Goal: Task Accomplishment & Management: Manage account settings

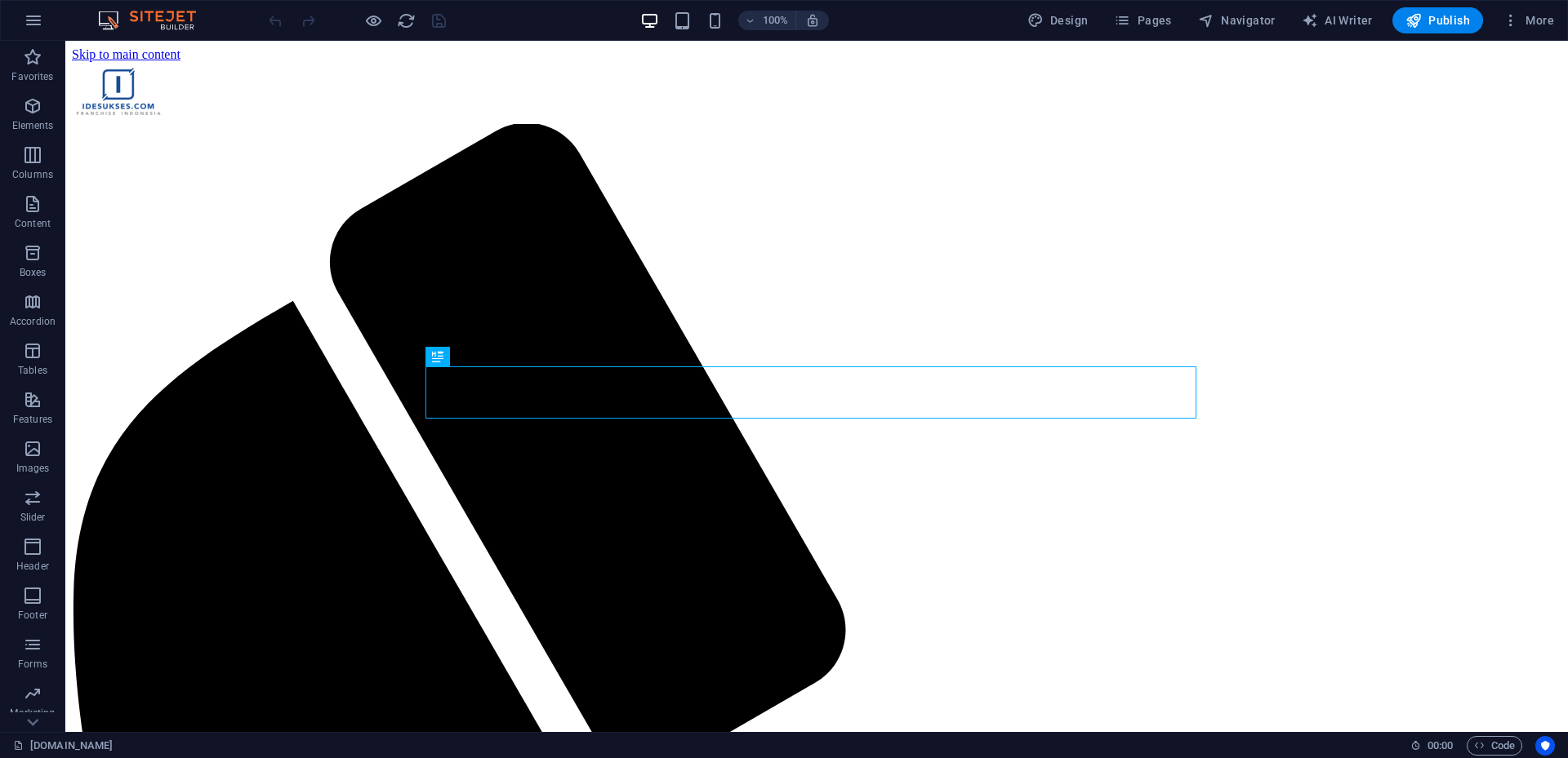
scroll to position [944, 0]
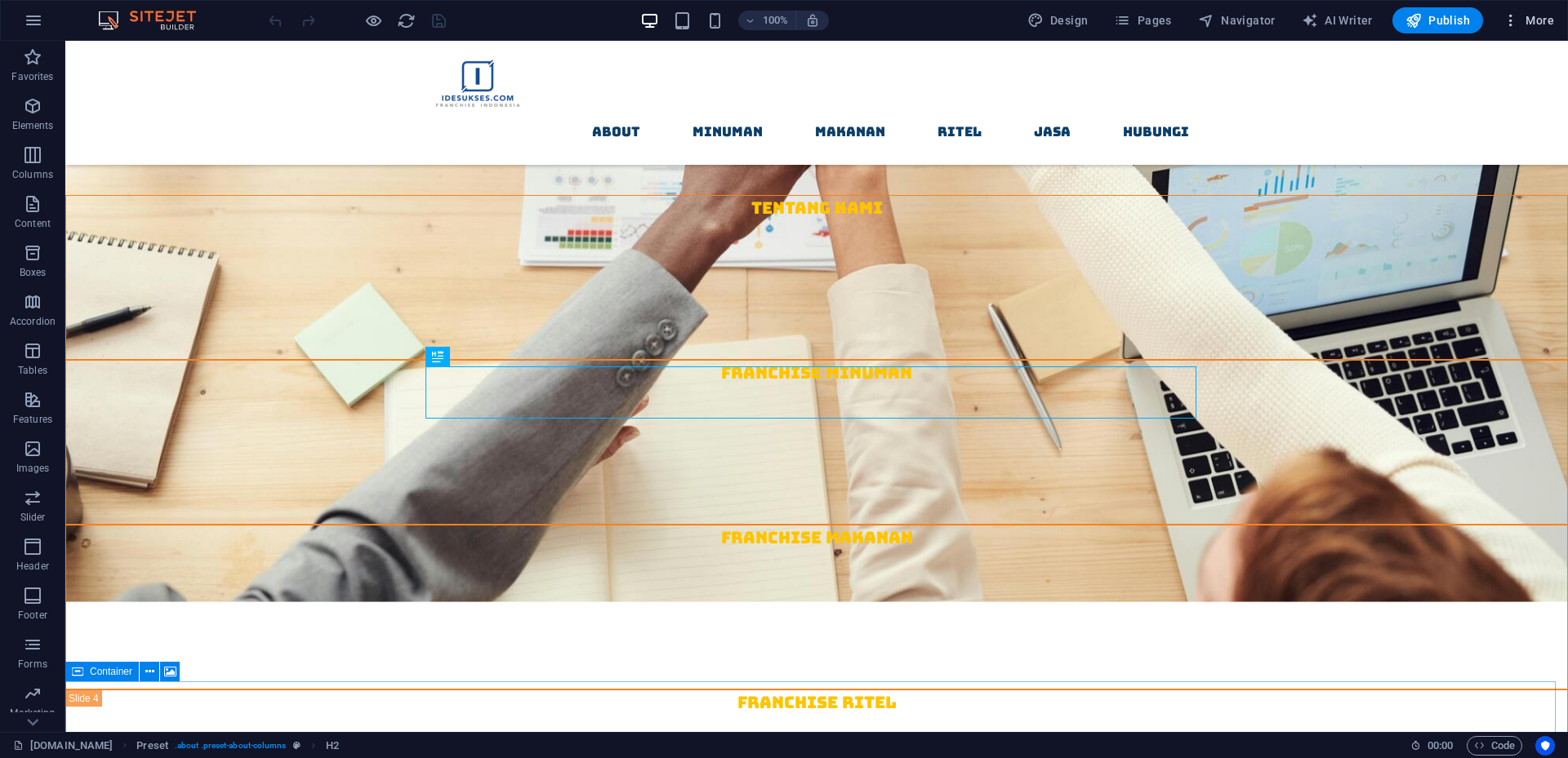
click at [1537, 21] on span "More" at bounding box center [1528, 20] width 52 height 16
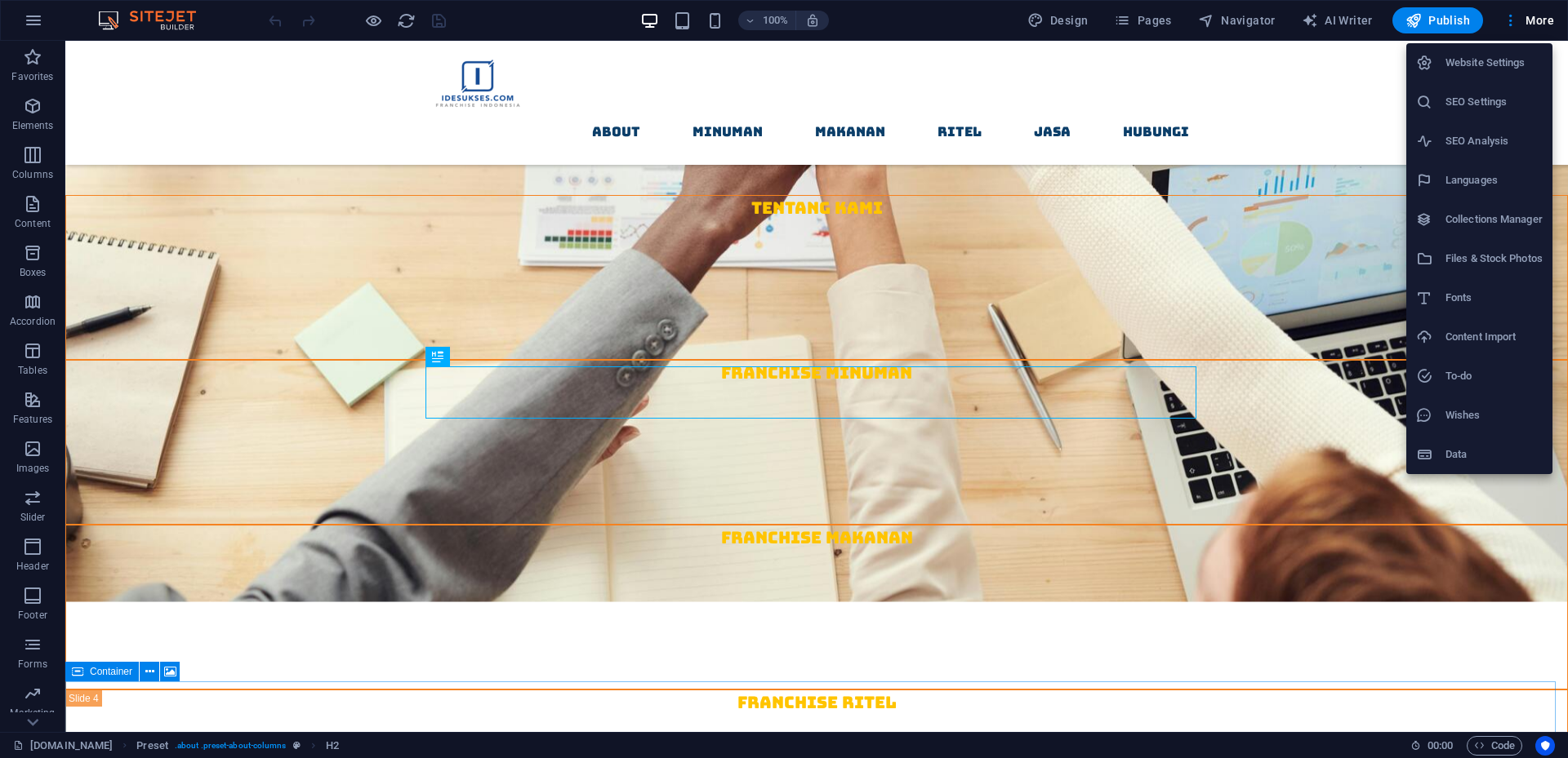
click at [1444, 454] on div at bounding box center [1431, 455] width 29 height 16
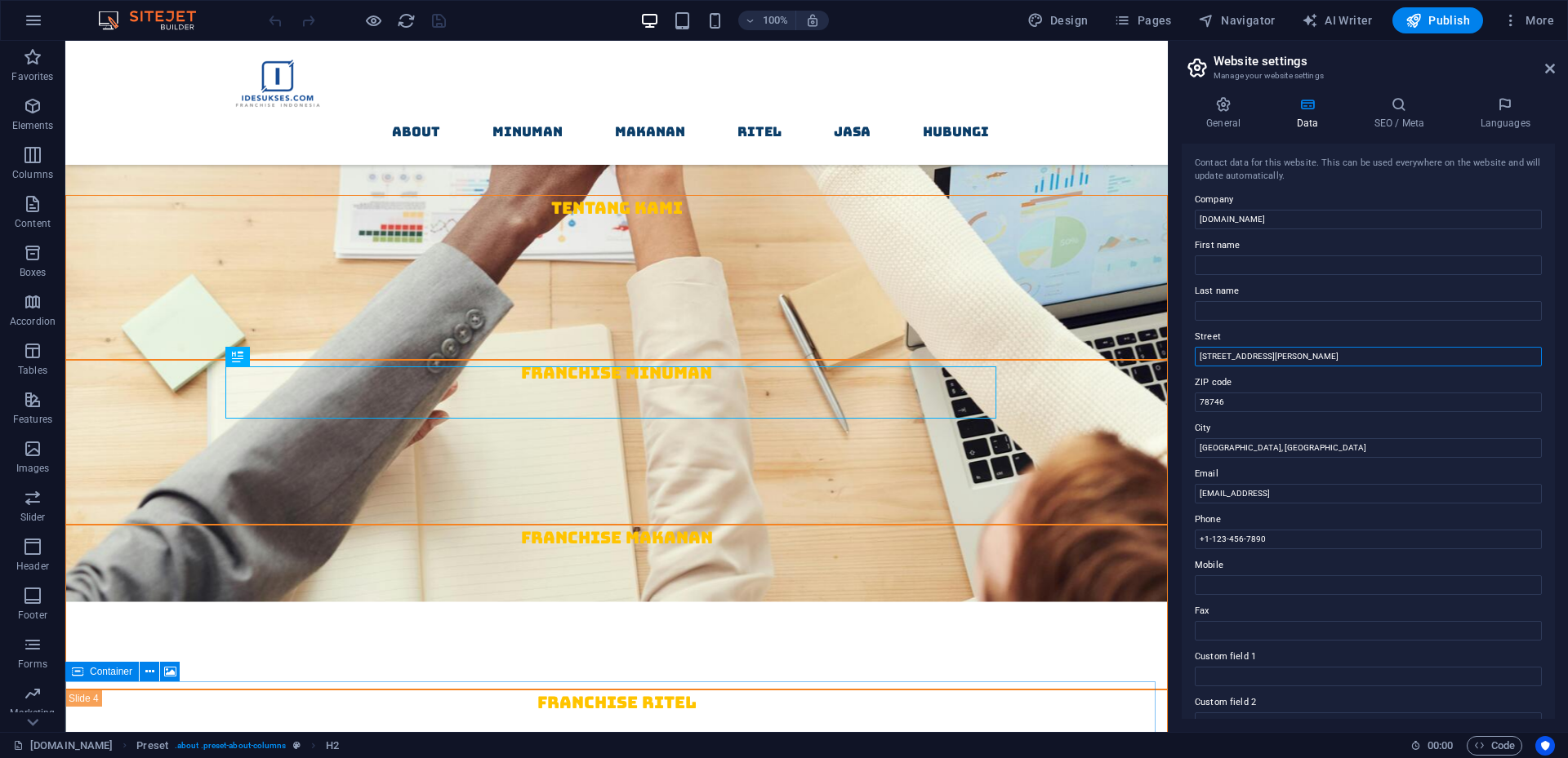
drag, startPoint x: 1291, startPoint y: 353, endPoint x: 1181, endPoint y: 356, distance: 110.0
click at [1181, 356] on div "Contact data for this website. This can be used everywhere on the website and w…" at bounding box center [1368, 432] width 373 height 576
type input "[GEOGRAPHIC_DATA]"
type input "10150"
click at [1270, 451] on input "Austin, TX" at bounding box center [1368, 448] width 347 height 20
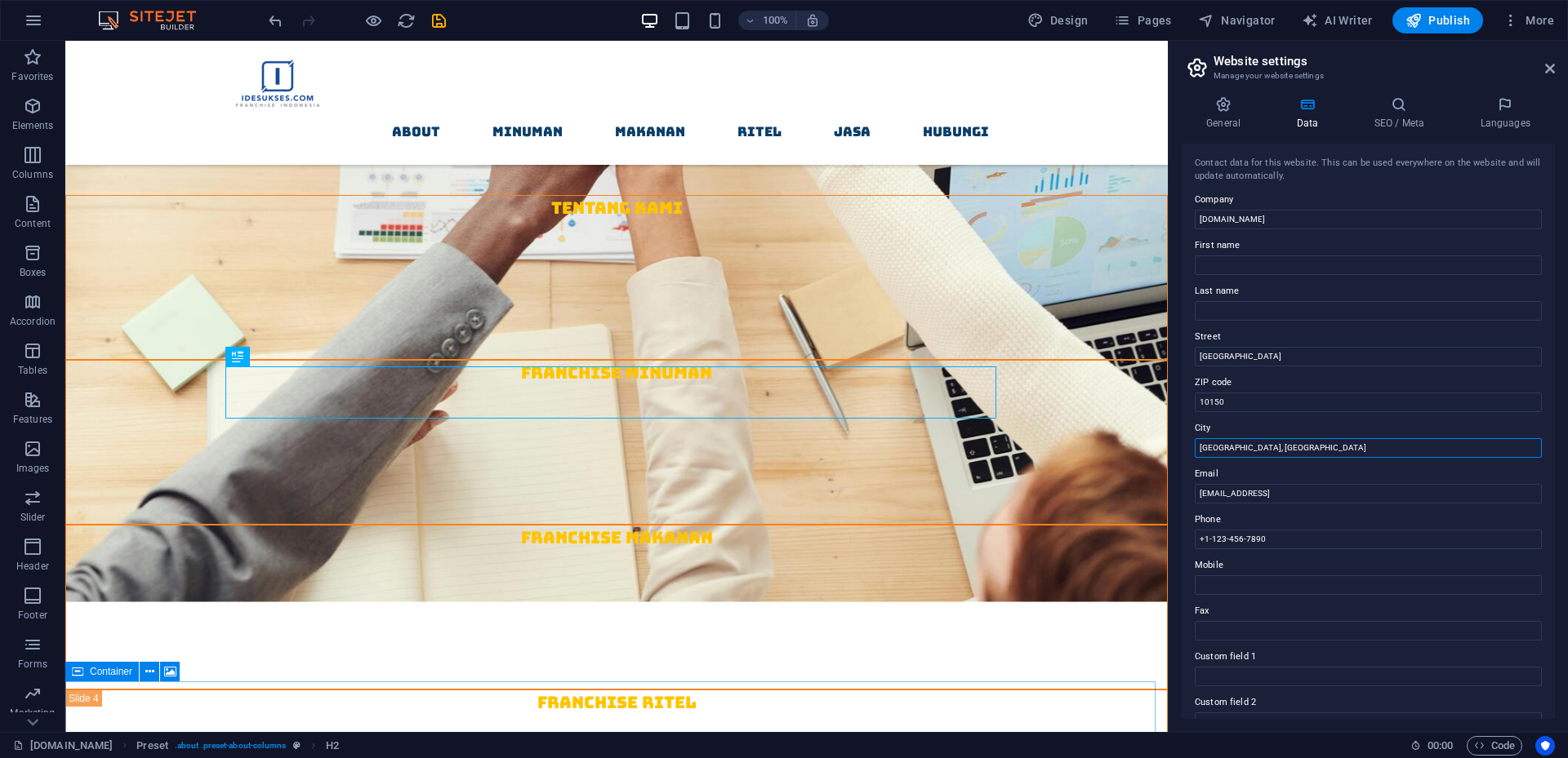
drag, startPoint x: 1252, startPoint y: 447, endPoint x: 1184, endPoint y: 451, distance: 68.1
click at [1184, 451] on div "Contact data for this website. This can be used everywhere on the website and w…" at bounding box center [1368, 432] width 373 height 576
type input "[GEOGRAPHIC_DATA]"
drag, startPoint x: 1411, startPoint y: 492, endPoint x: 1185, endPoint y: 494, distance: 226.0
click at [1185, 494] on div "Contact data for this website. This can be used everywhere on the website and w…" at bounding box center [1368, 432] width 373 height 576
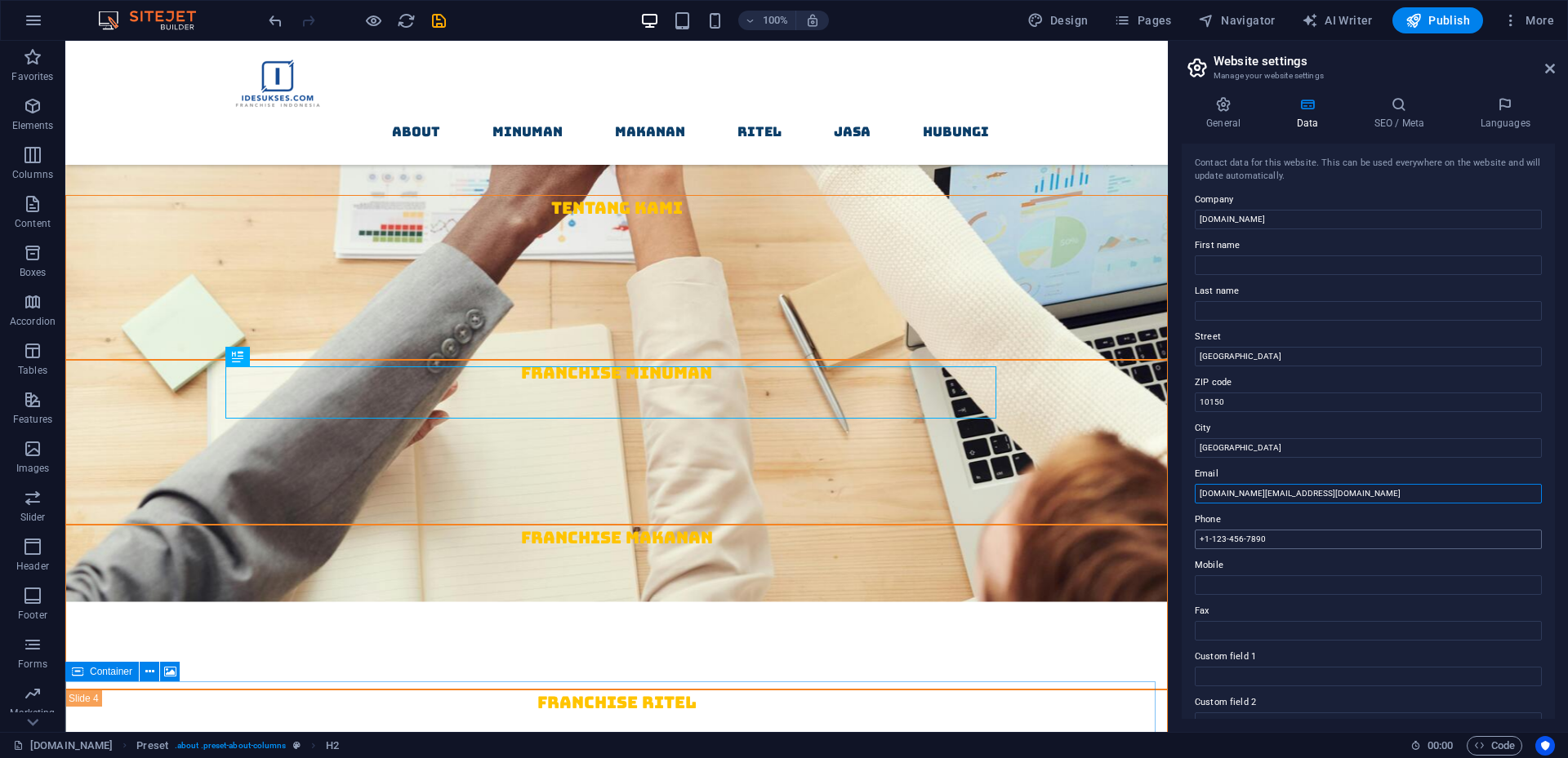
type input "[DOMAIN_NAME][EMAIL_ADDRESS][DOMAIN_NAME]"
click at [1291, 540] on input "+1-123-456-7890" at bounding box center [1368, 540] width 347 height 20
drag, startPoint x: 1314, startPoint y: 540, endPoint x: 1181, endPoint y: 540, distance: 133.0
click at [1181, 540] on div "Contact data for this website. This can be used everywhere on the website and w…" at bounding box center [1368, 432] width 373 height 576
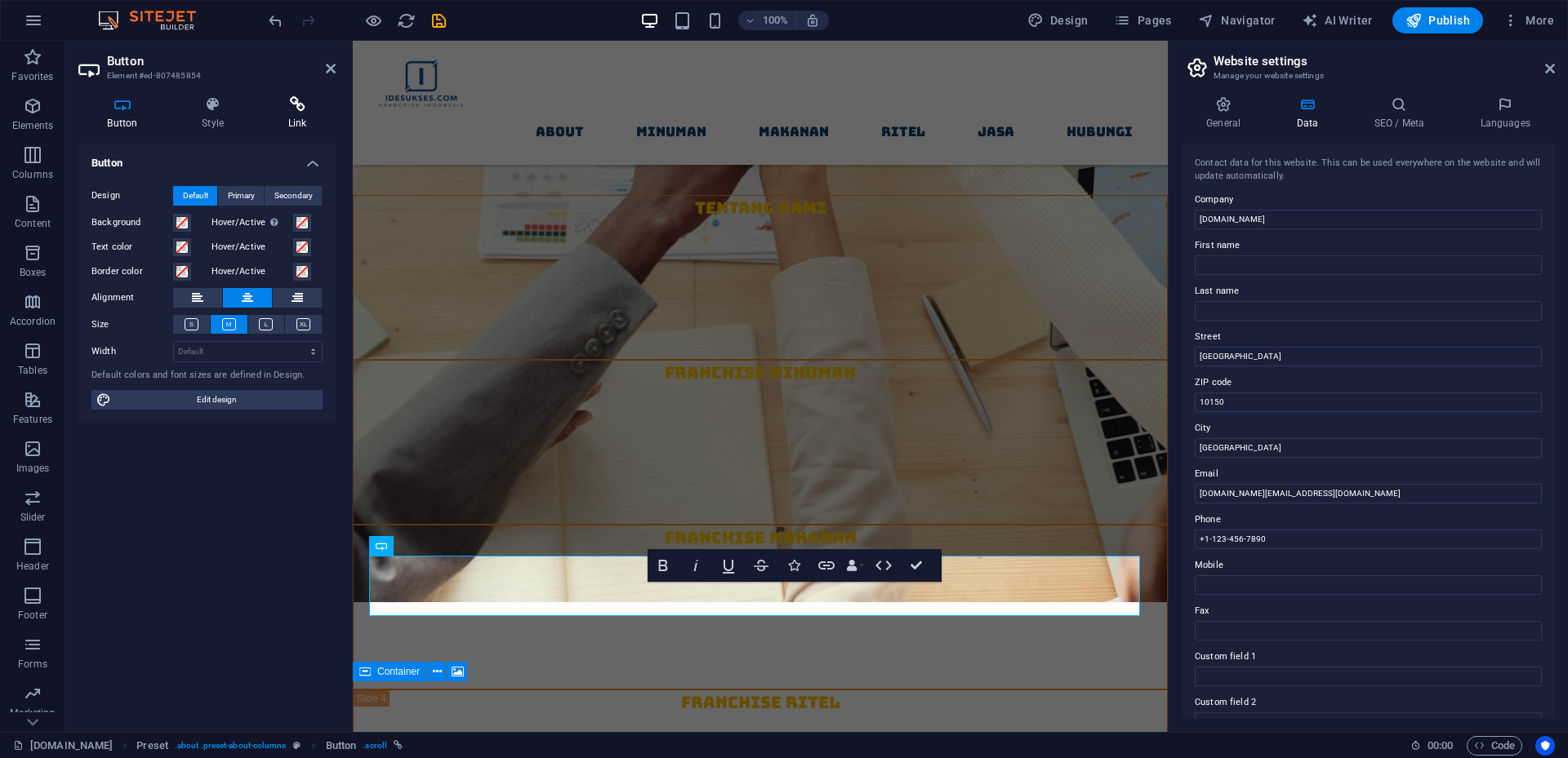
click at [304, 108] on icon at bounding box center [297, 105] width 77 height 16
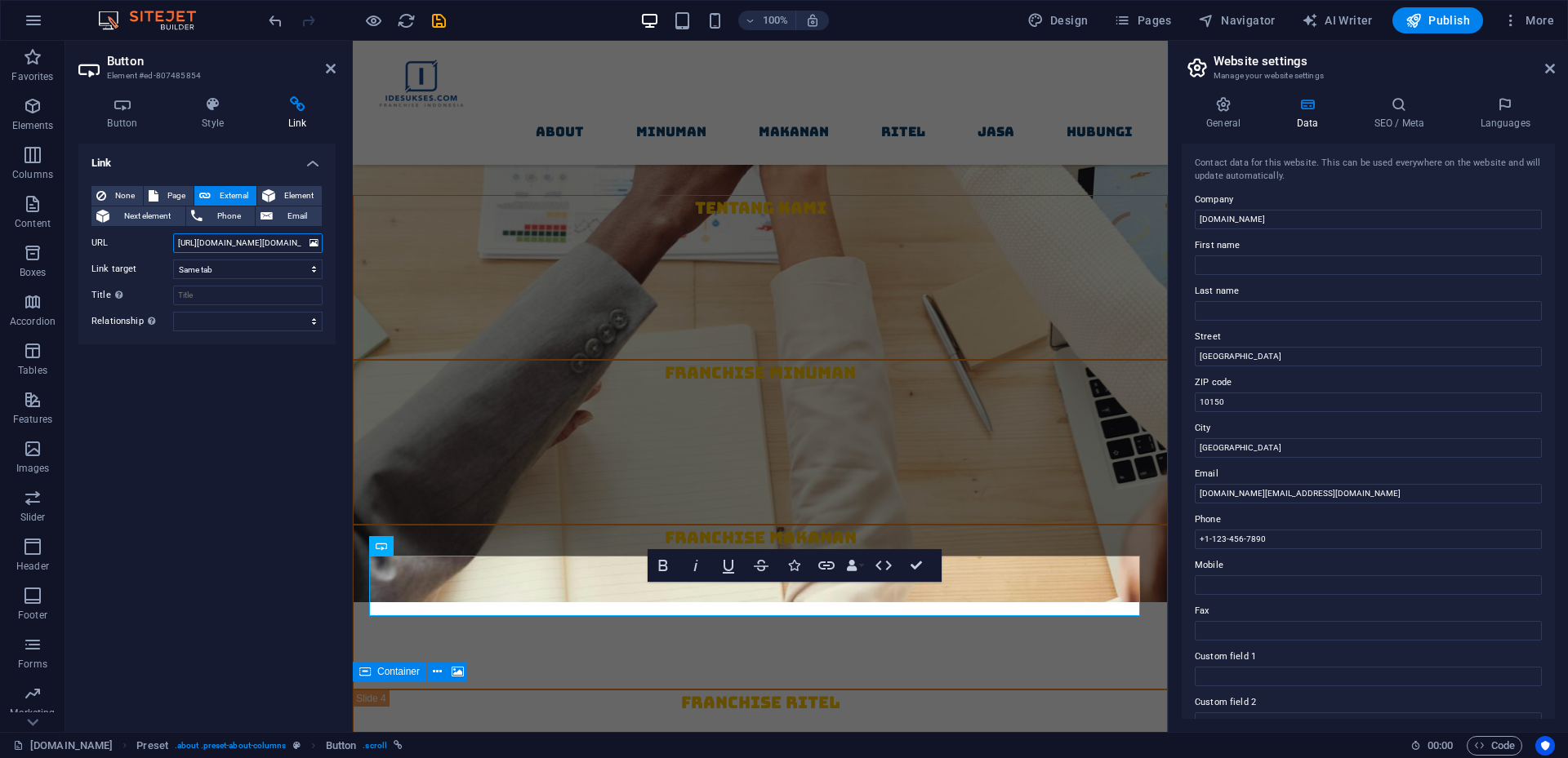
click at [268, 239] on input "https://wa.me/6282121216078?text=*idesukses.com*,%20Saya%20membutuhkan%20info%2…" at bounding box center [248, 243] width 150 height 20
drag, startPoint x: 232, startPoint y: 239, endPoint x: 279, endPoint y: 242, distance: 47.1
click at [279, 242] on input "https://wa.me/6282121216078?text=*idesukses.com*,%20Saya%20membutuhkan%20info%2…" at bounding box center [248, 243] width 150 height 20
click at [330, 70] on icon at bounding box center [330, 69] width 10 height 13
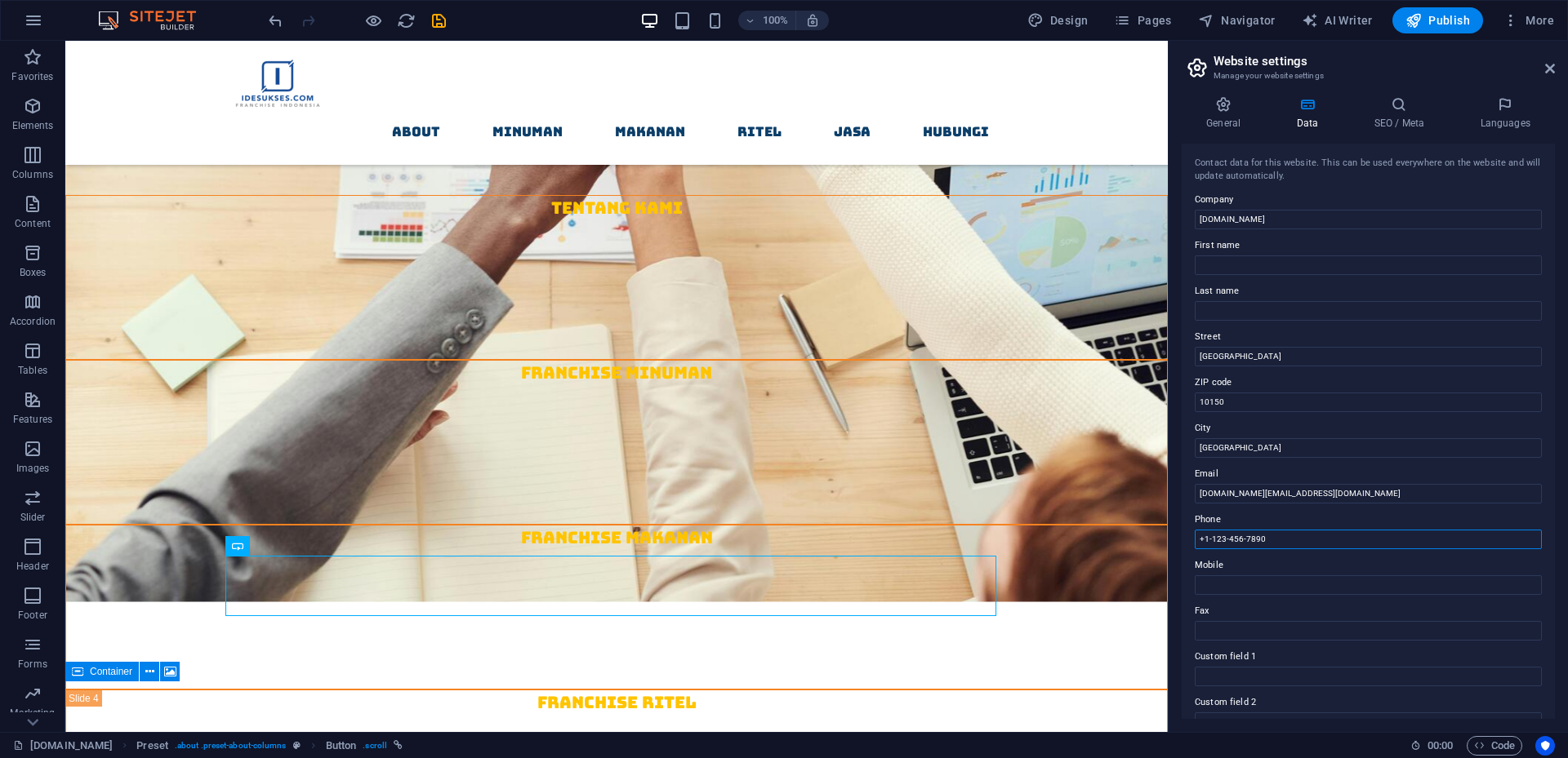
click at [1279, 541] on input "+1-123-456-7890" at bounding box center [1368, 540] width 347 height 20
drag, startPoint x: 1325, startPoint y: 537, endPoint x: 1188, endPoint y: 537, distance: 137.0
click at [1188, 537] on div "Contact data for this website. This can be used everywhere on the website and w…" at bounding box center [1368, 432] width 373 height 576
paste input "6282121216078"
type input "082121216078"
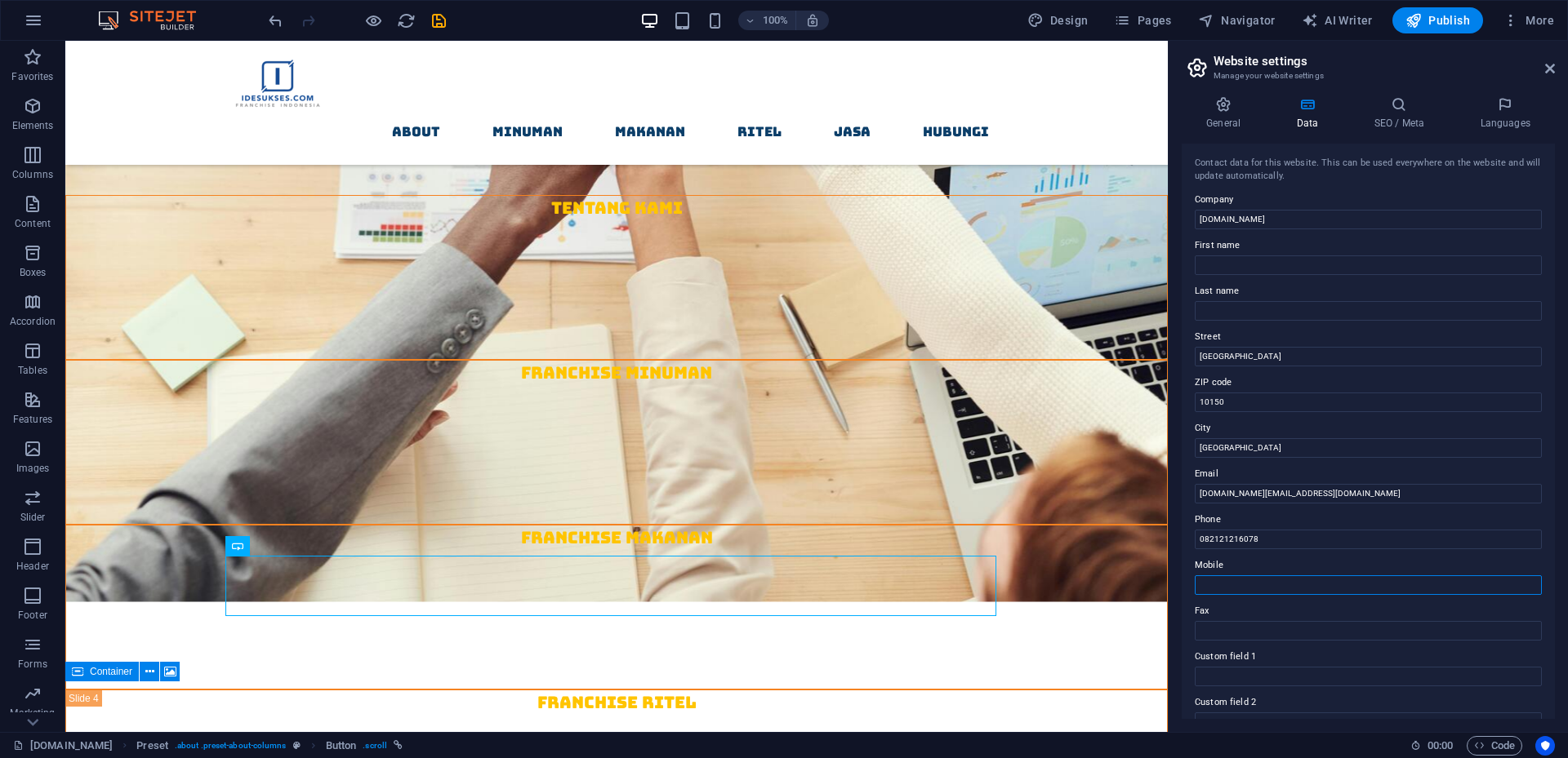
click at [1224, 586] on input "Mobile" at bounding box center [1368, 585] width 347 height 20
click at [1268, 545] on input "082121216078" at bounding box center [1368, 540] width 347 height 20
drag, startPoint x: 1278, startPoint y: 536, endPoint x: 1193, endPoint y: 540, distance: 85.1
click at [1193, 540] on div "Contact data for this website. This can be used everywhere on the website and w…" at bounding box center [1368, 432] width 373 height 576
click at [1244, 584] on input "Mobile" at bounding box center [1368, 585] width 347 height 20
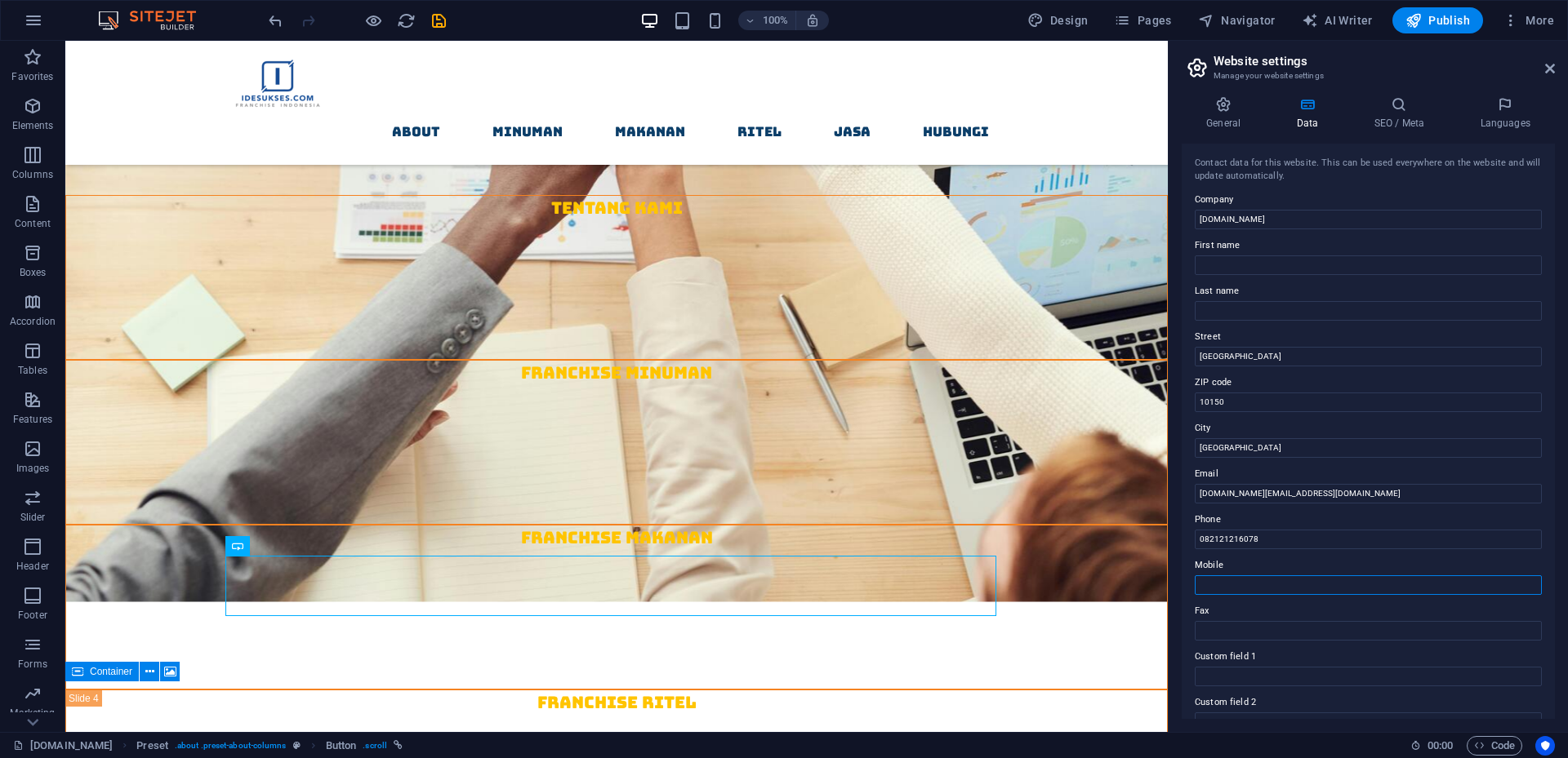
paste input "082121216078"
type input "082121216078"
click at [1305, 558] on label "Mobile" at bounding box center [1368, 566] width 347 height 20
click at [1305, 576] on input "082121216078" at bounding box center [1368, 585] width 347 height 20
click at [1296, 627] on input "Fax" at bounding box center [1368, 631] width 347 height 20
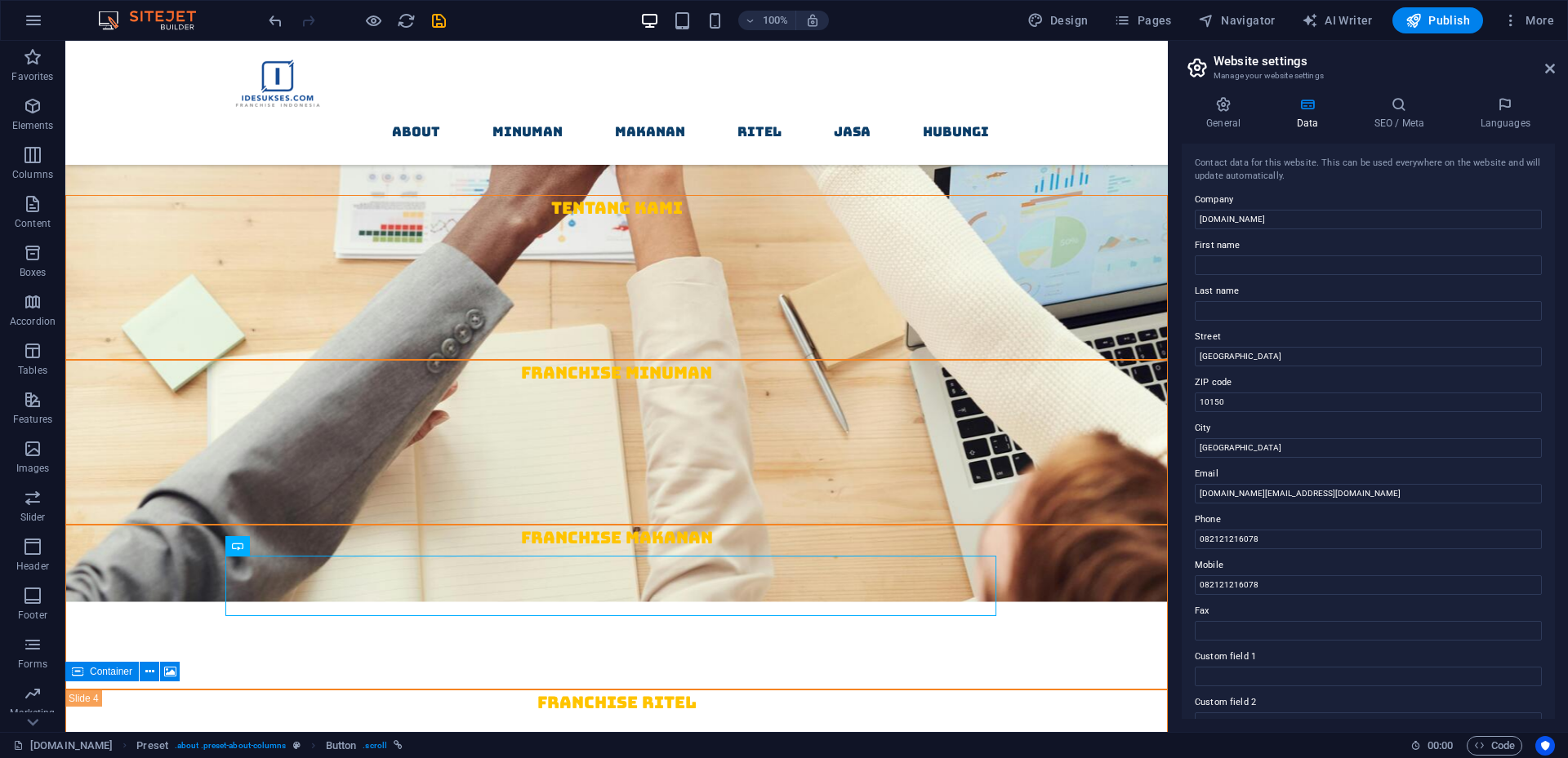
click at [1298, 609] on label "Fax" at bounding box center [1368, 612] width 347 height 20
click at [1298, 621] on input "Fax" at bounding box center [1368, 631] width 347 height 20
click at [1400, 119] on h4 "SEO / Meta" at bounding box center [1402, 114] width 106 height 34
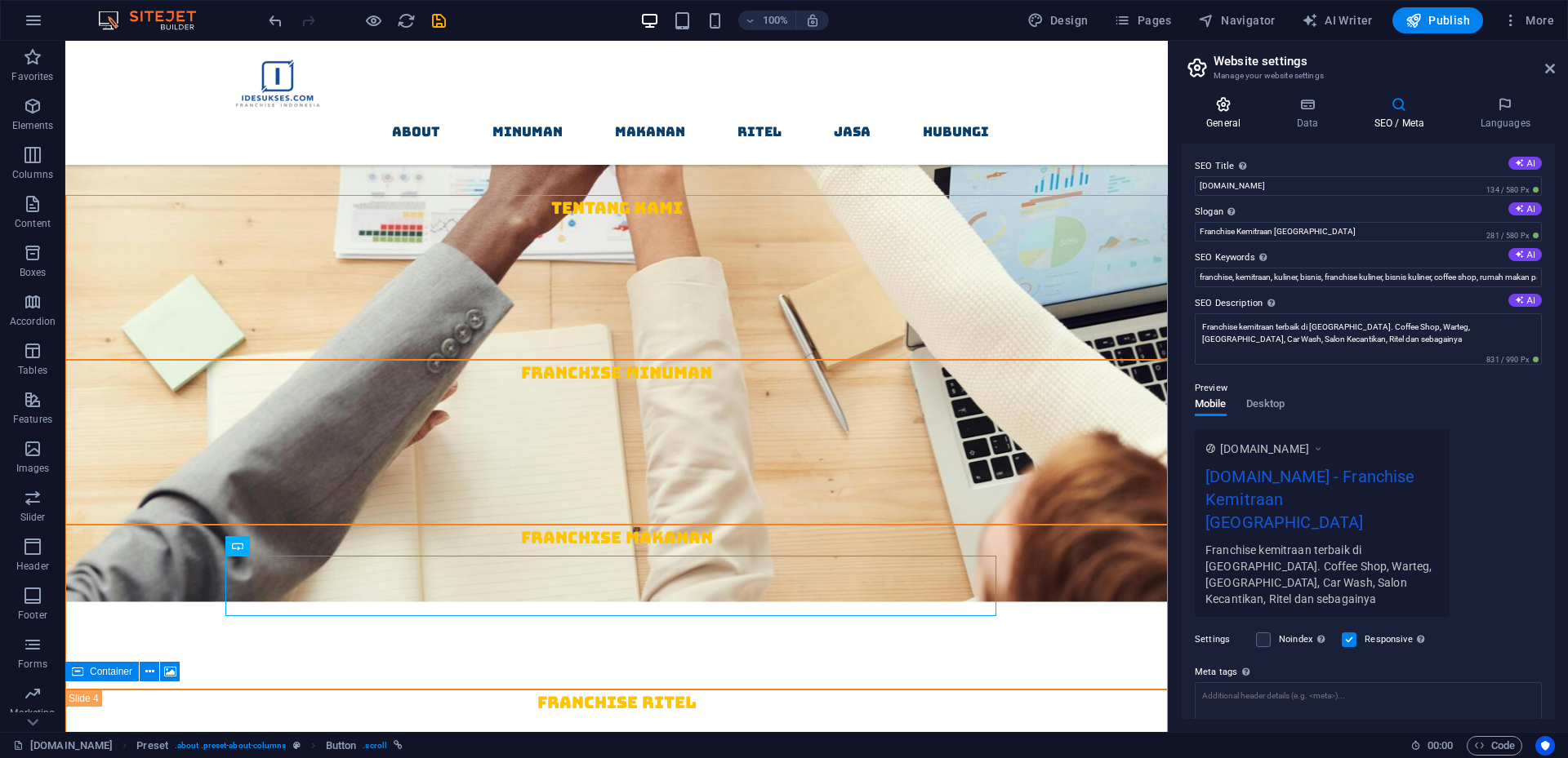
click at [1229, 112] on icon at bounding box center [1223, 105] width 83 height 16
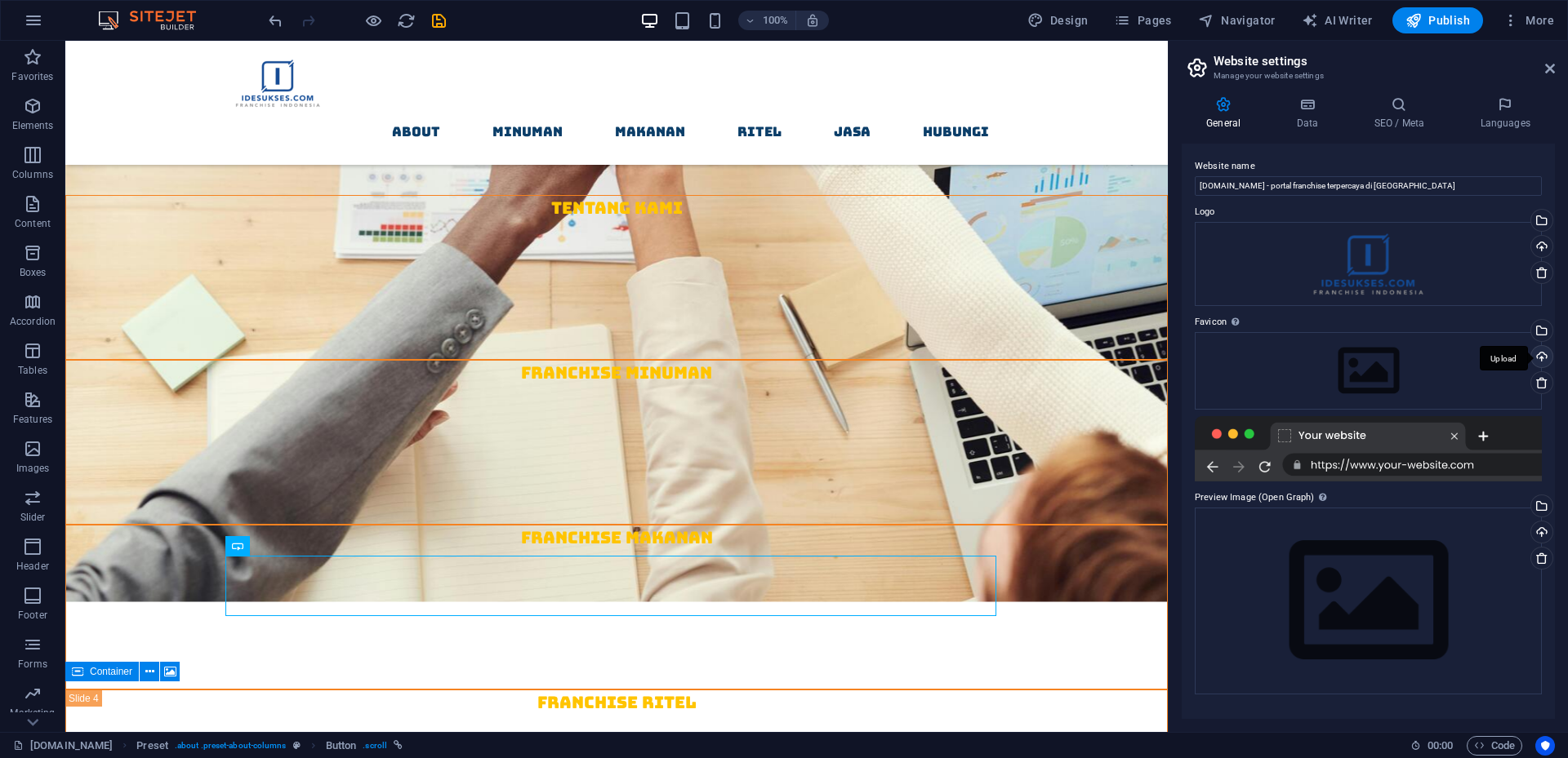
click at [1544, 358] on div "Upload" at bounding box center [1540, 358] width 25 height 25
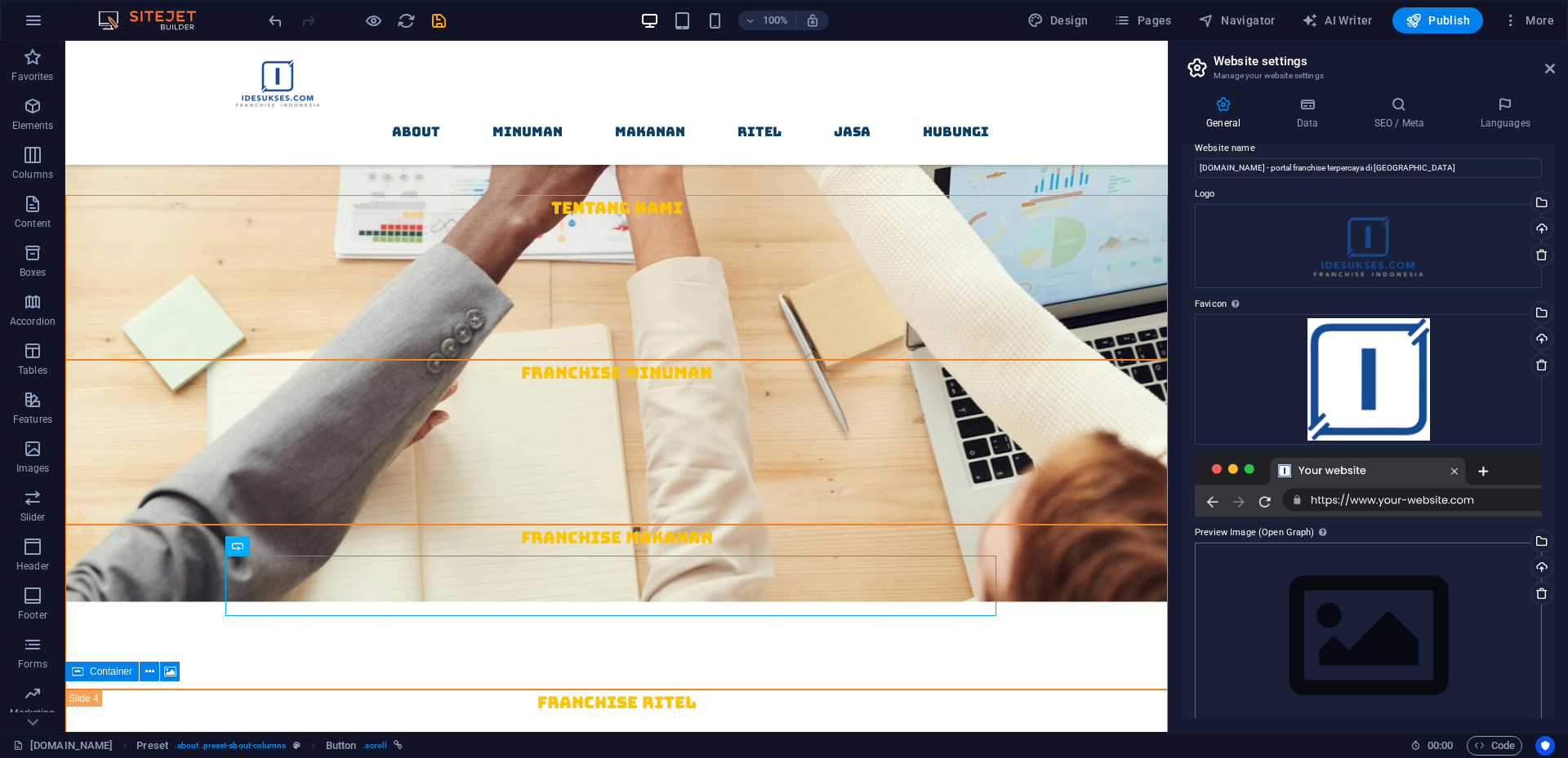
scroll to position [43, 0]
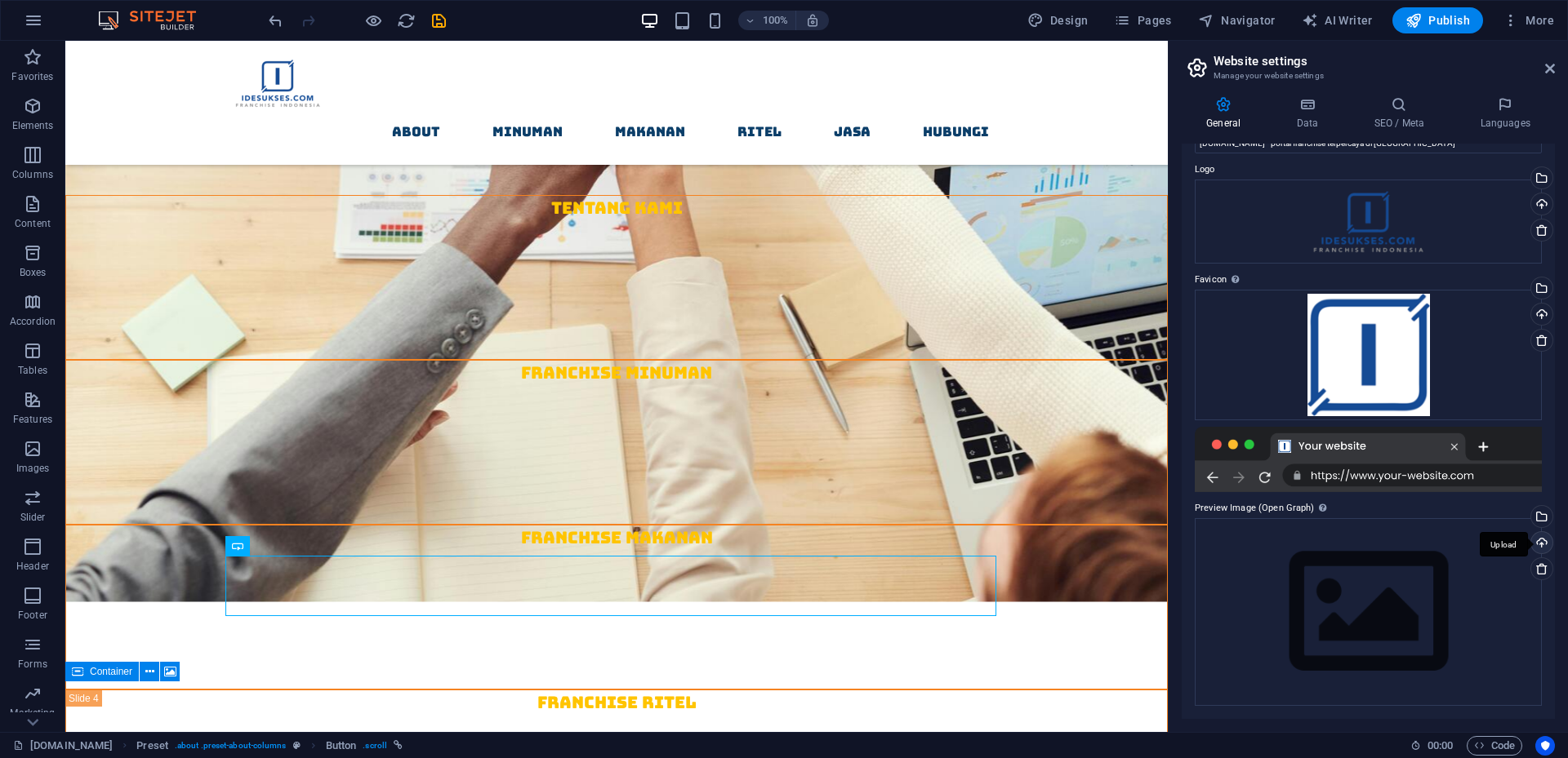
click at [1548, 540] on div "Upload" at bounding box center [1540, 545] width 25 height 25
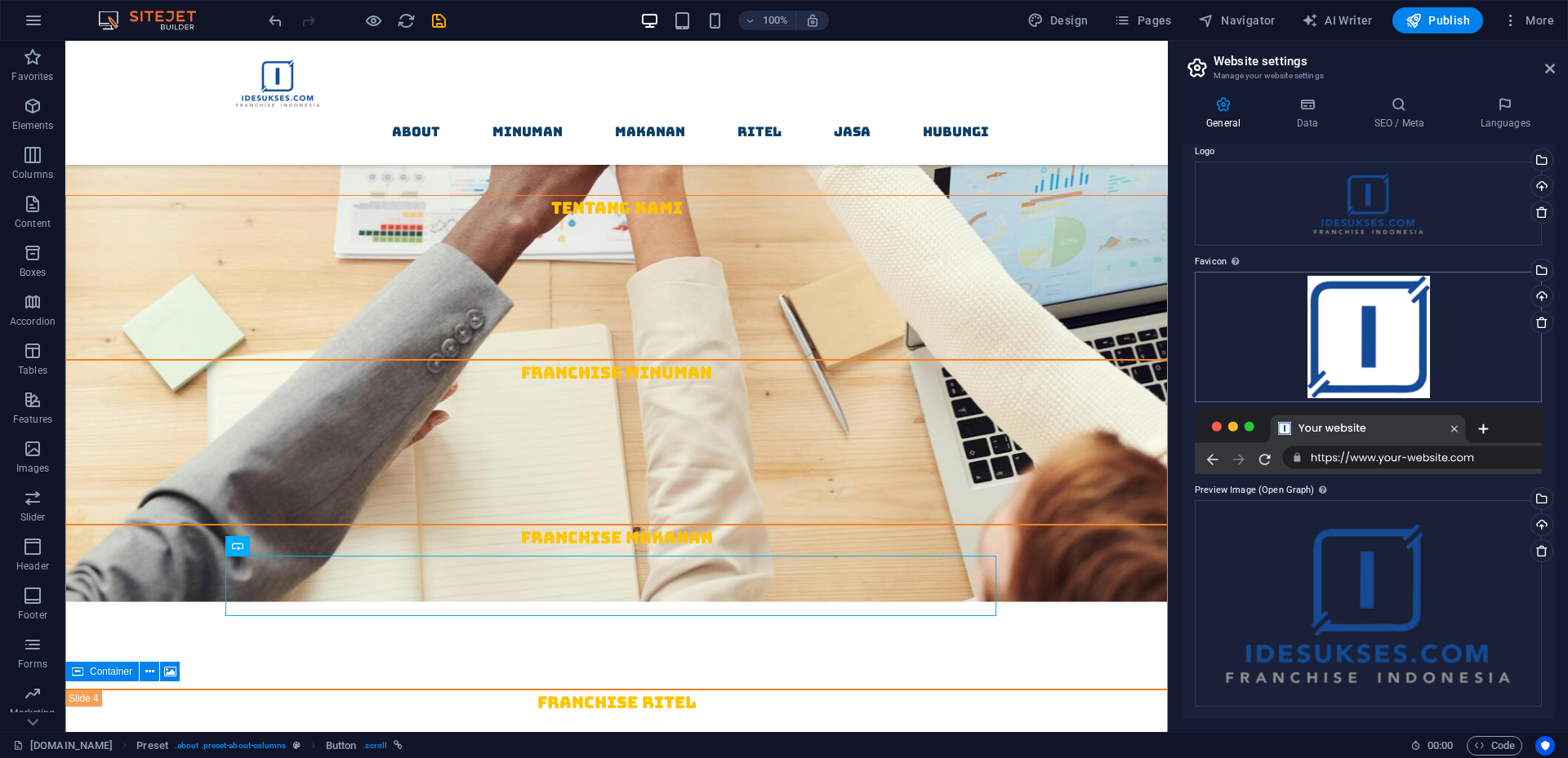
scroll to position [61, 0]
click at [1549, 66] on icon at bounding box center [1550, 69] width 10 height 13
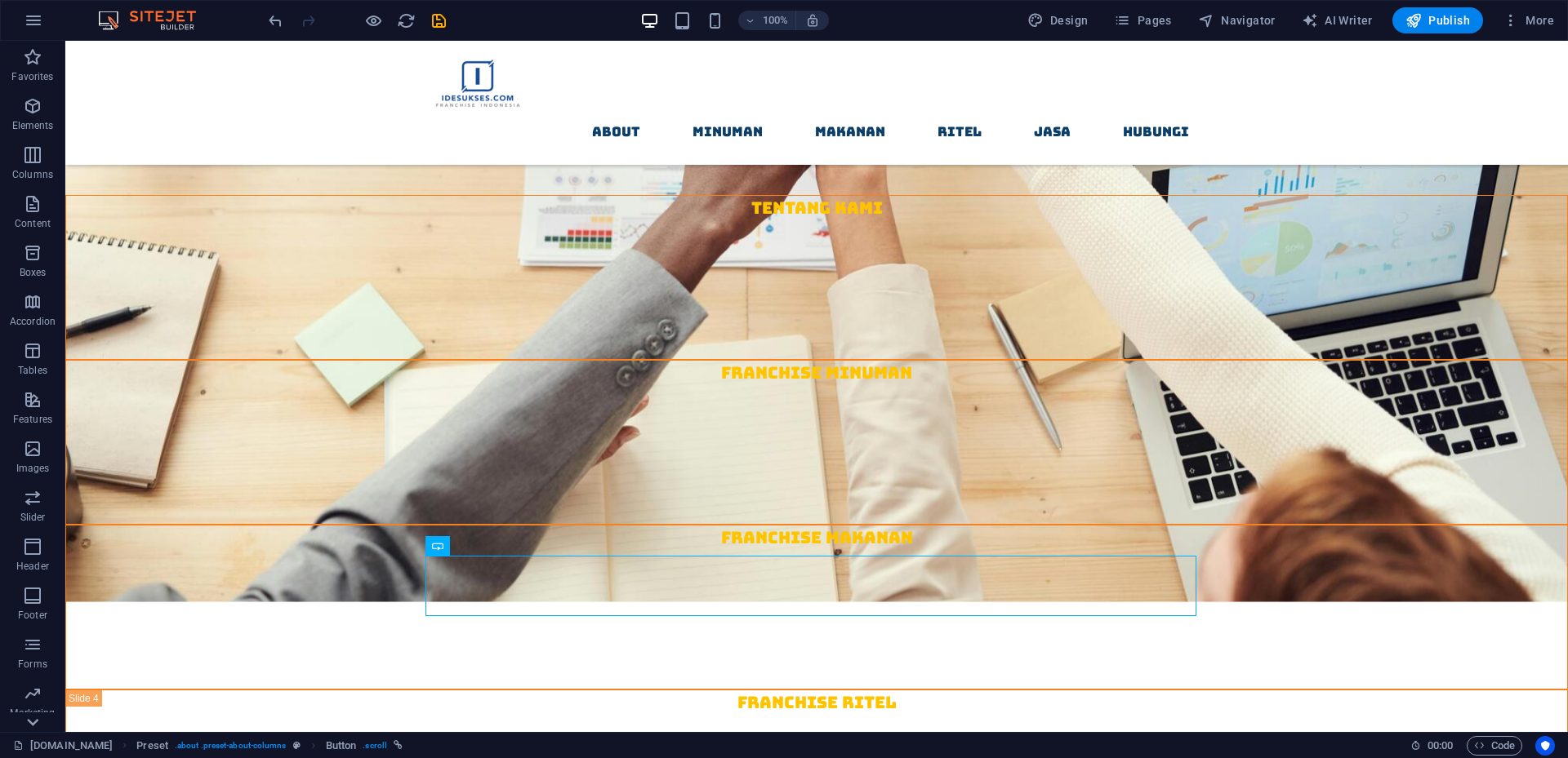
click at [41, 723] on icon at bounding box center [33, 722] width 23 height 23
click at [34, 17] on icon "button" at bounding box center [34, 20] width 20 height 20
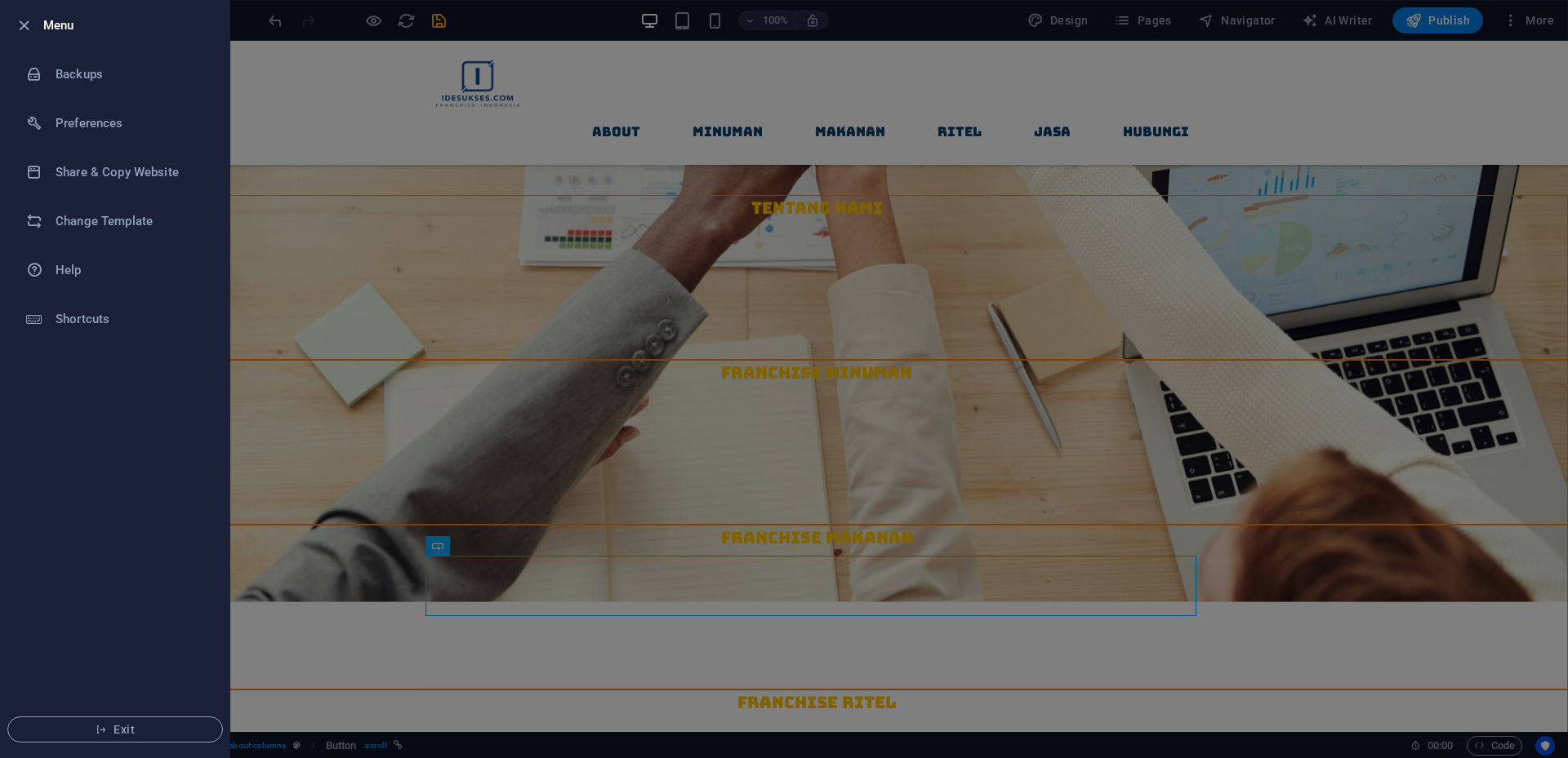
click at [298, 81] on div at bounding box center [784, 379] width 1568 height 758
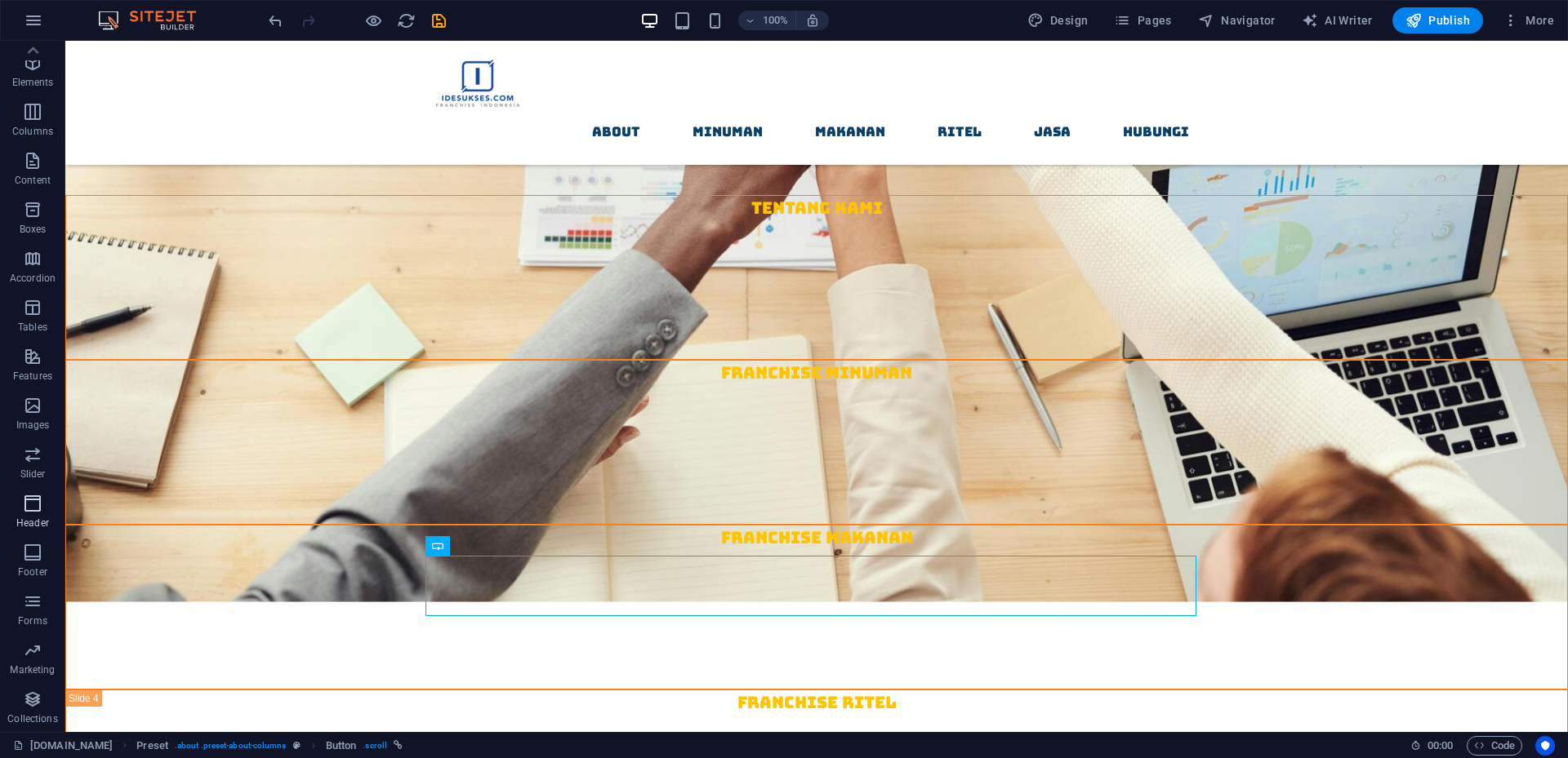
click at [32, 507] on icon "button" at bounding box center [33, 504] width 20 height 20
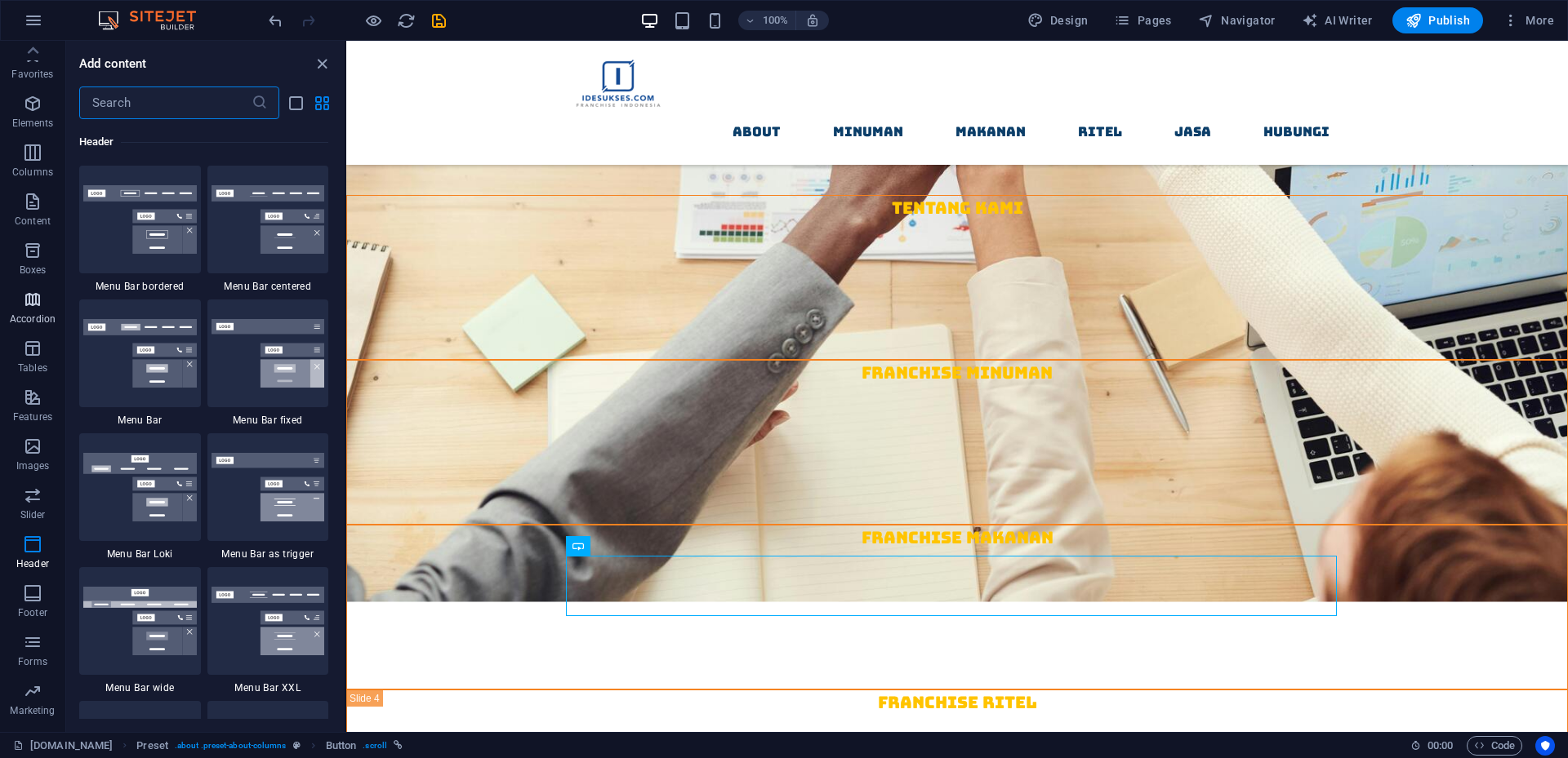
scroll to position [0, 0]
click at [43, 18] on icon "button" at bounding box center [34, 20] width 20 height 20
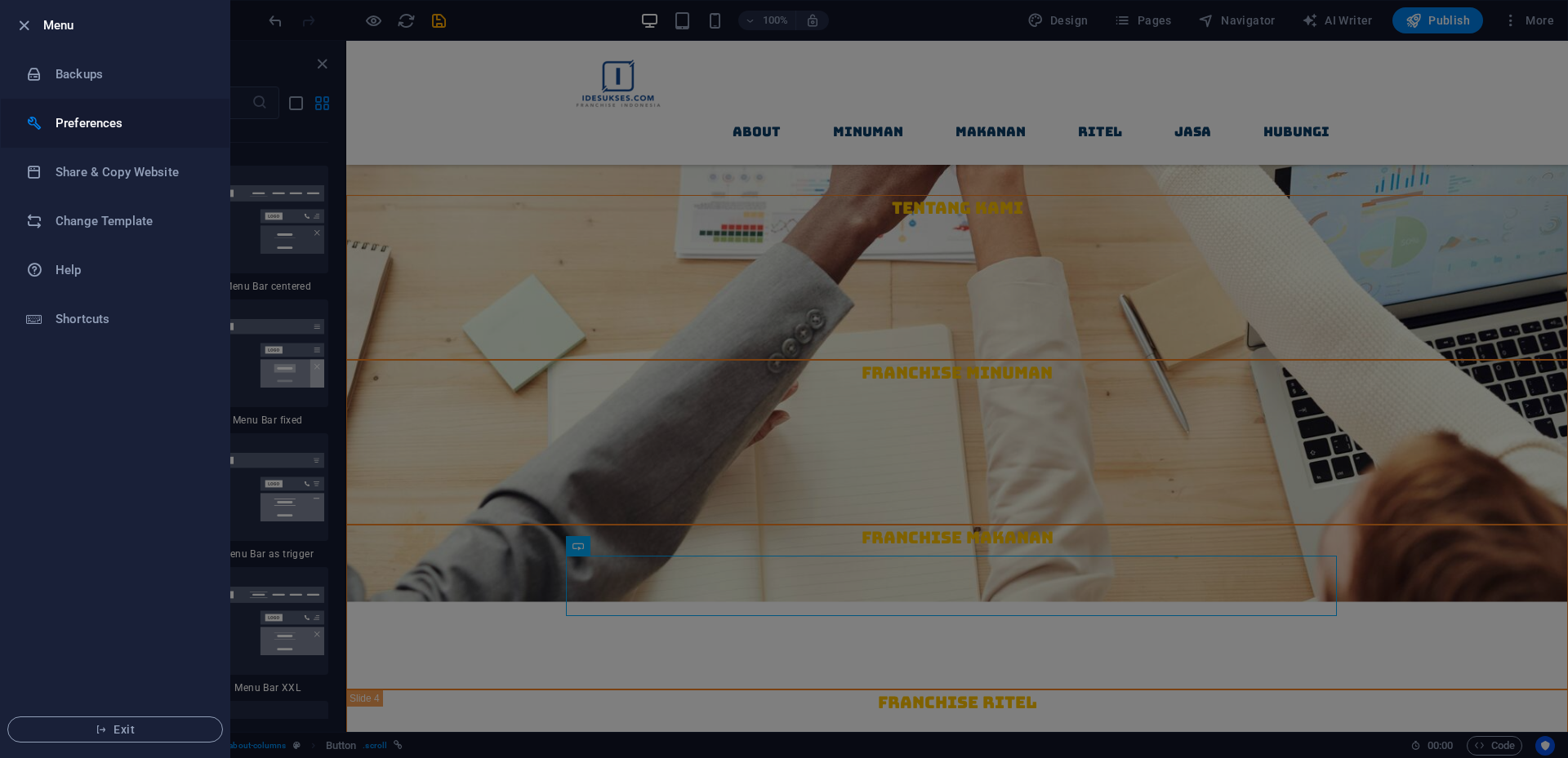
click at [74, 119] on h6 "Preferences" at bounding box center [131, 123] width 151 height 20
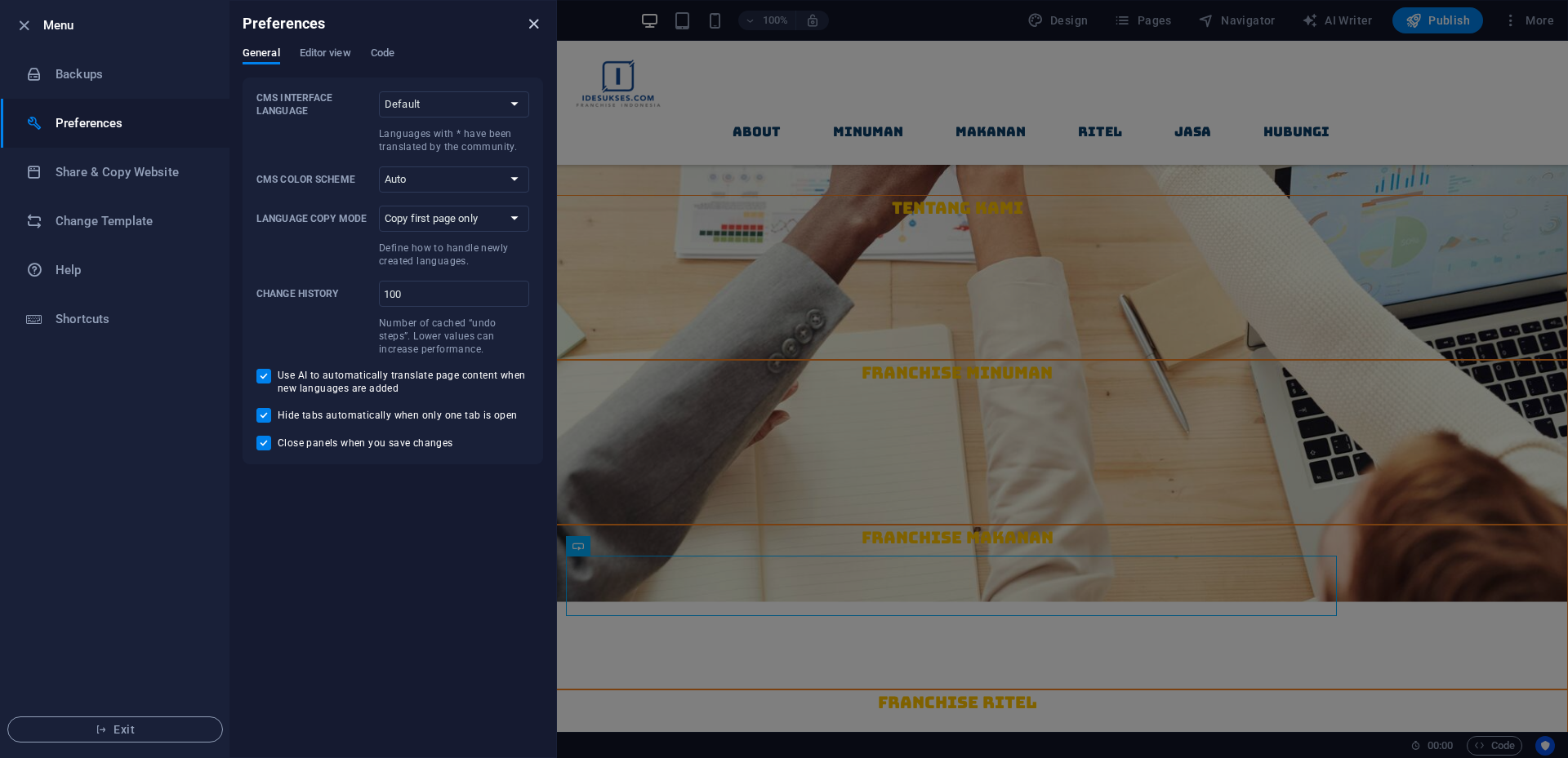
click at [538, 21] on icon "close" at bounding box center [533, 24] width 19 height 19
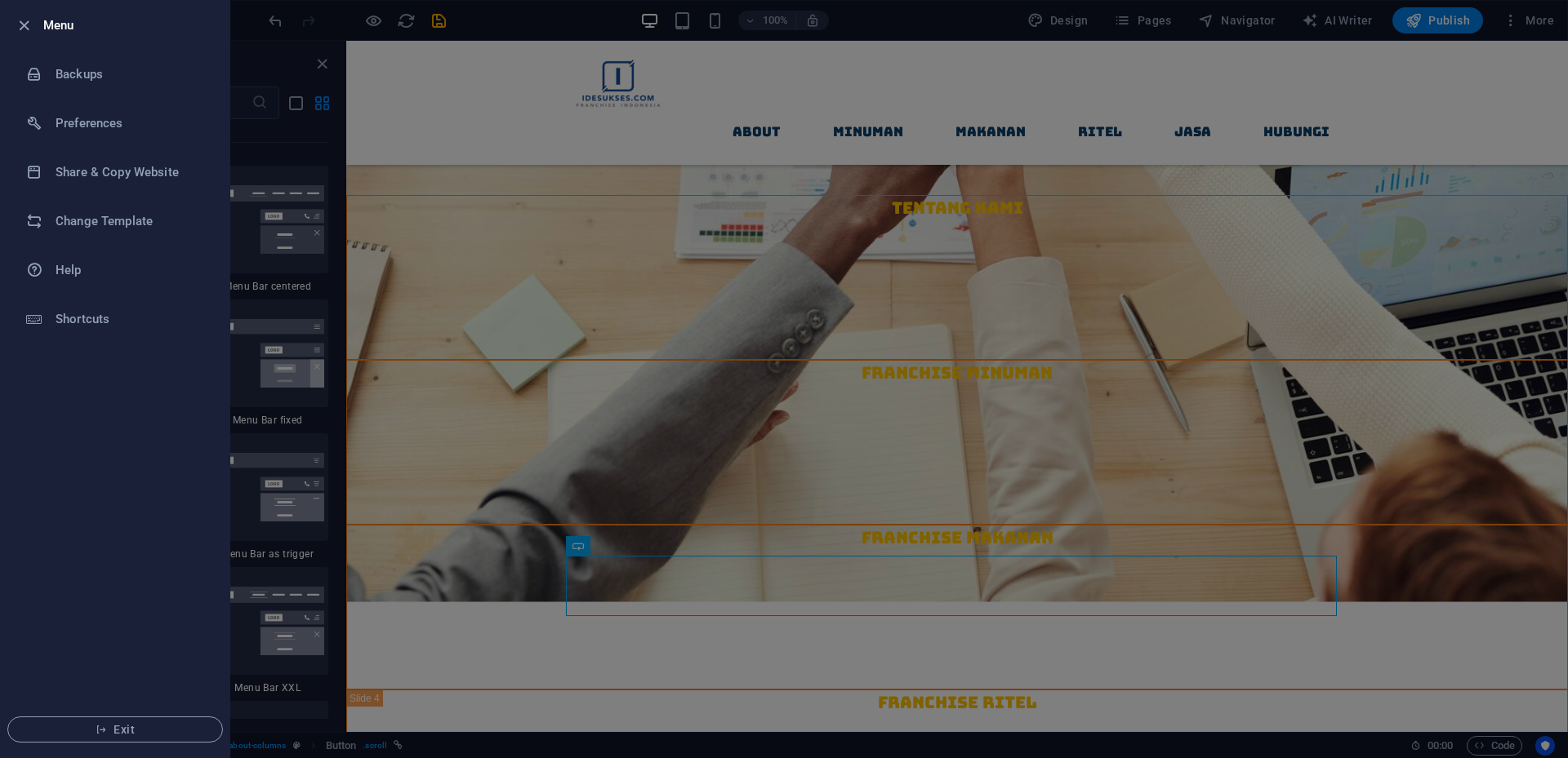
click at [170, 576] on ul "Menu Backups Preferences Share & Copy Website Change Template Help Shortcuts Ex…" at bounding box center [115, 379] width 229 height 756
click at [1015, 103] on div at bounding box center [784, 379] width 1568 height 758
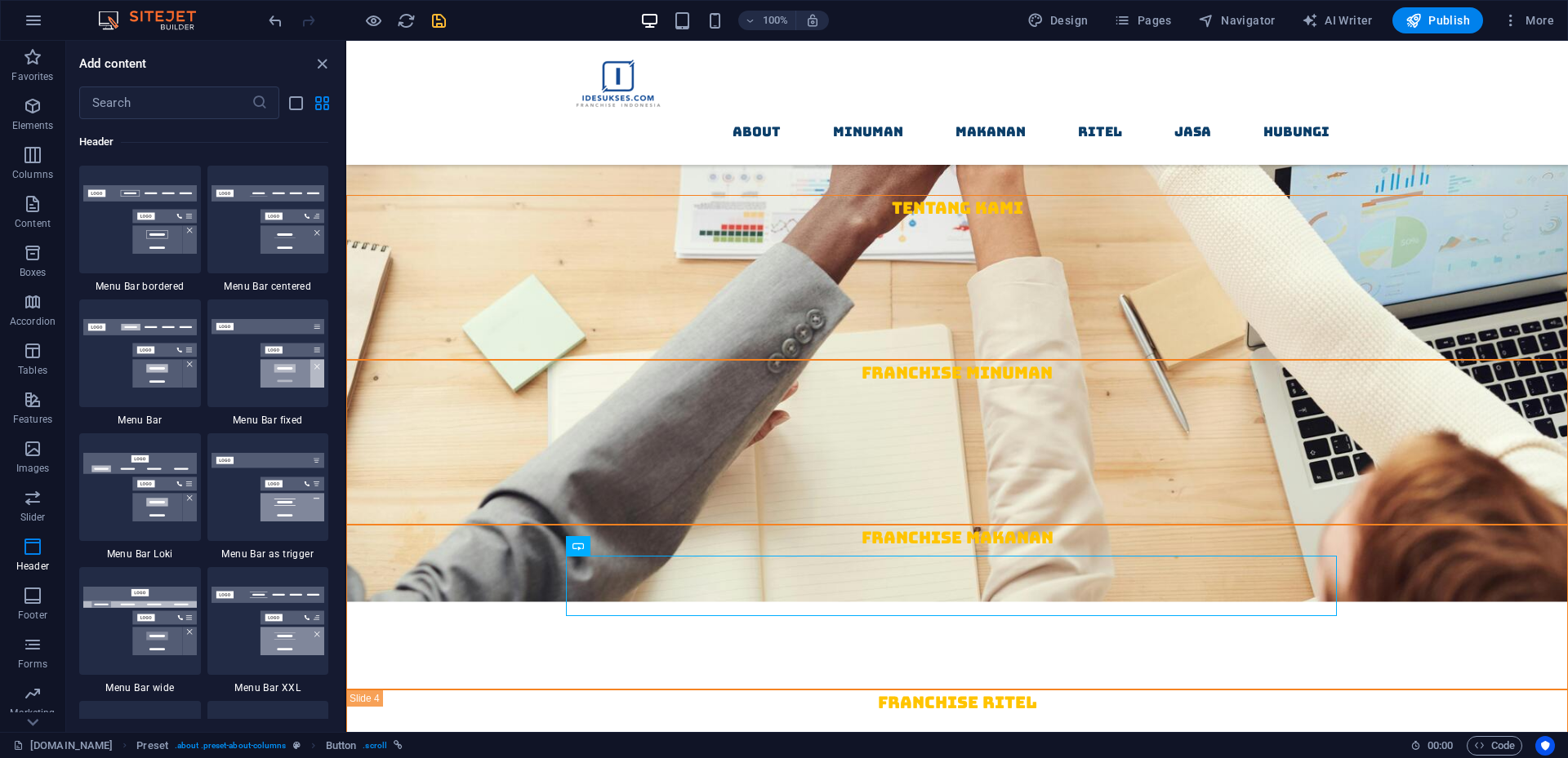
click at [439, 25] on icon "save" at bounding box center [438, 20] width 19 height 19
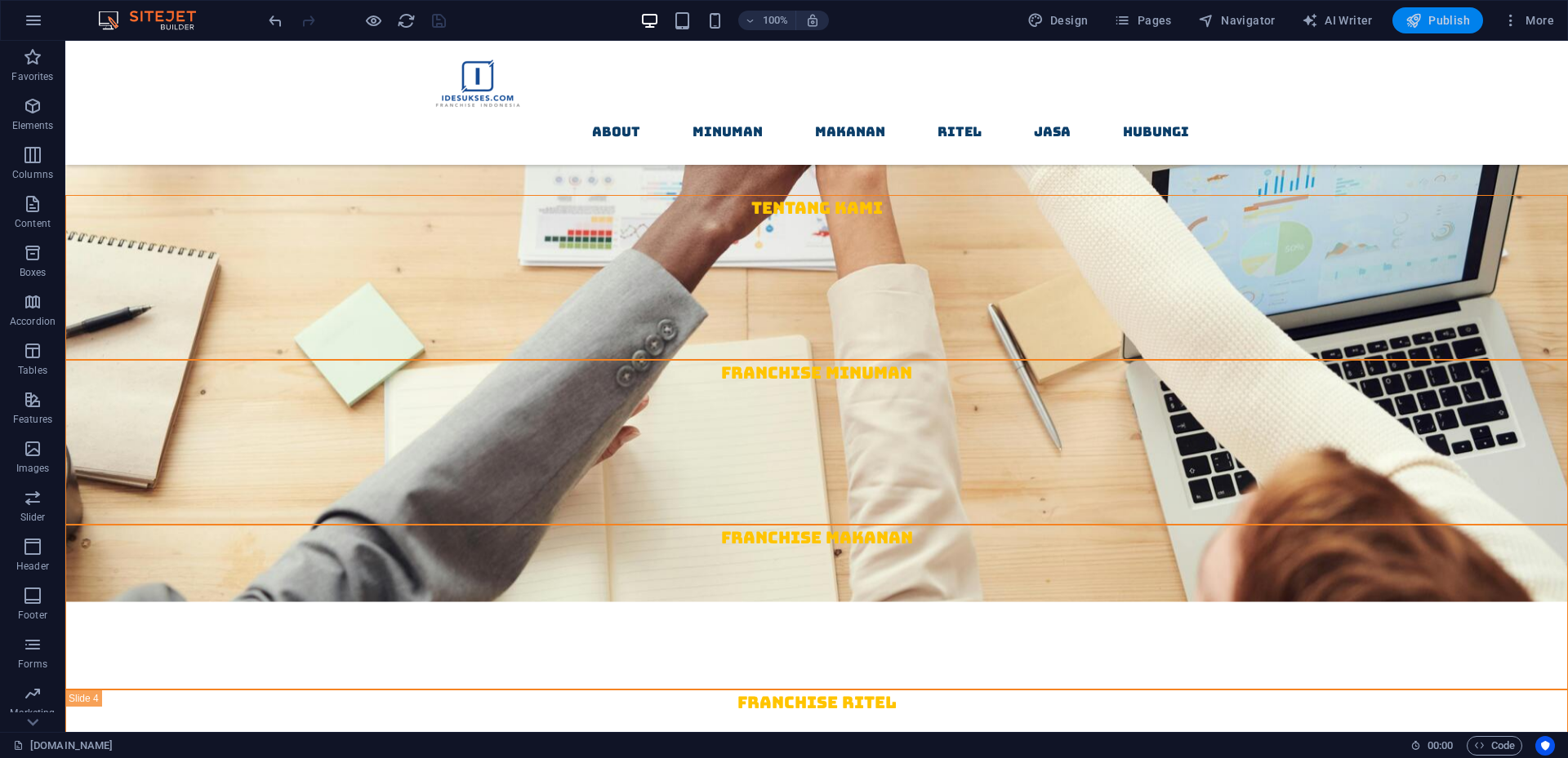
click at [1447, 20] on span "Publish" at bounding box center [1437, 20] width 65 height 16
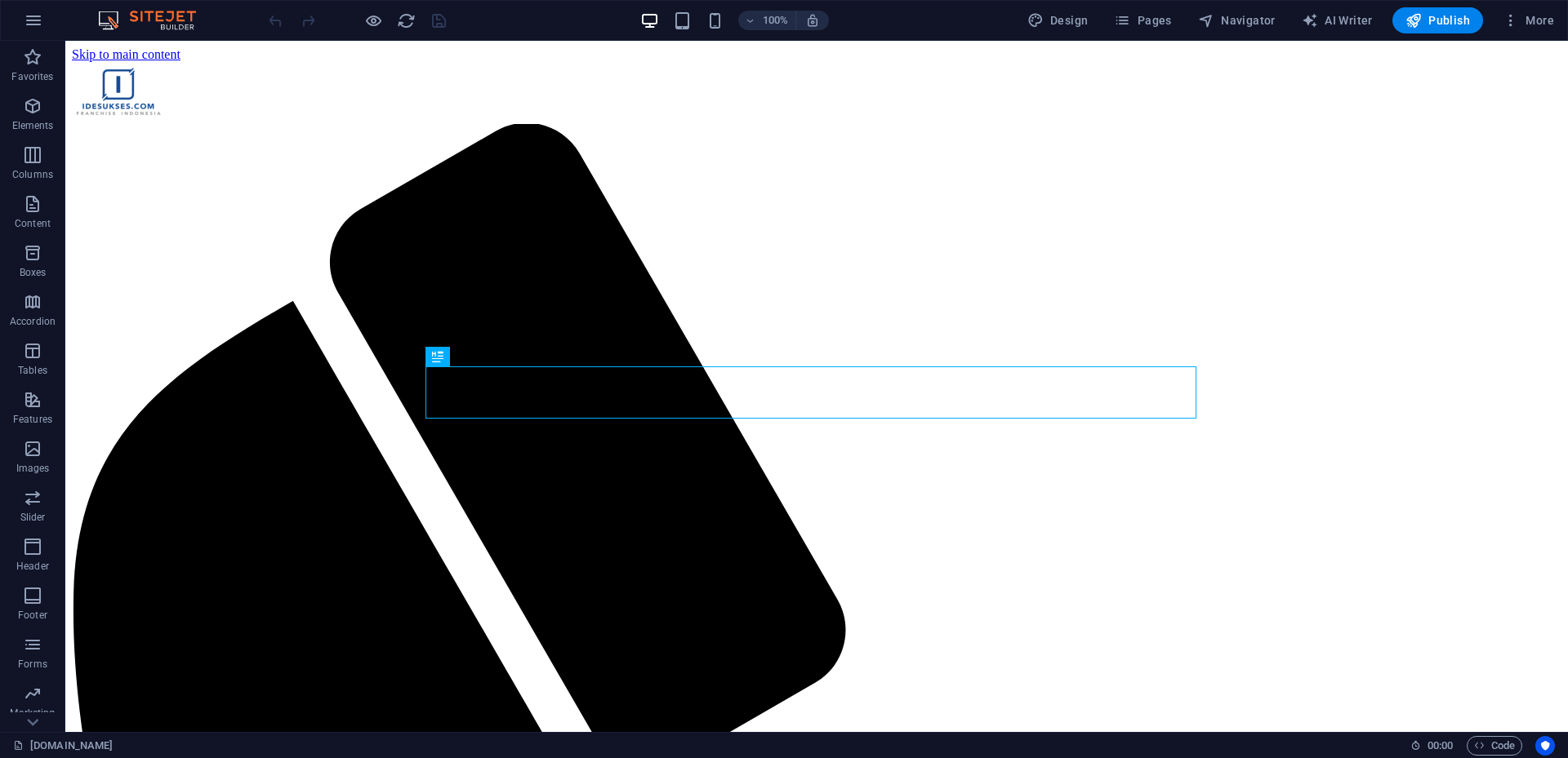
scroll to position [944, 0]
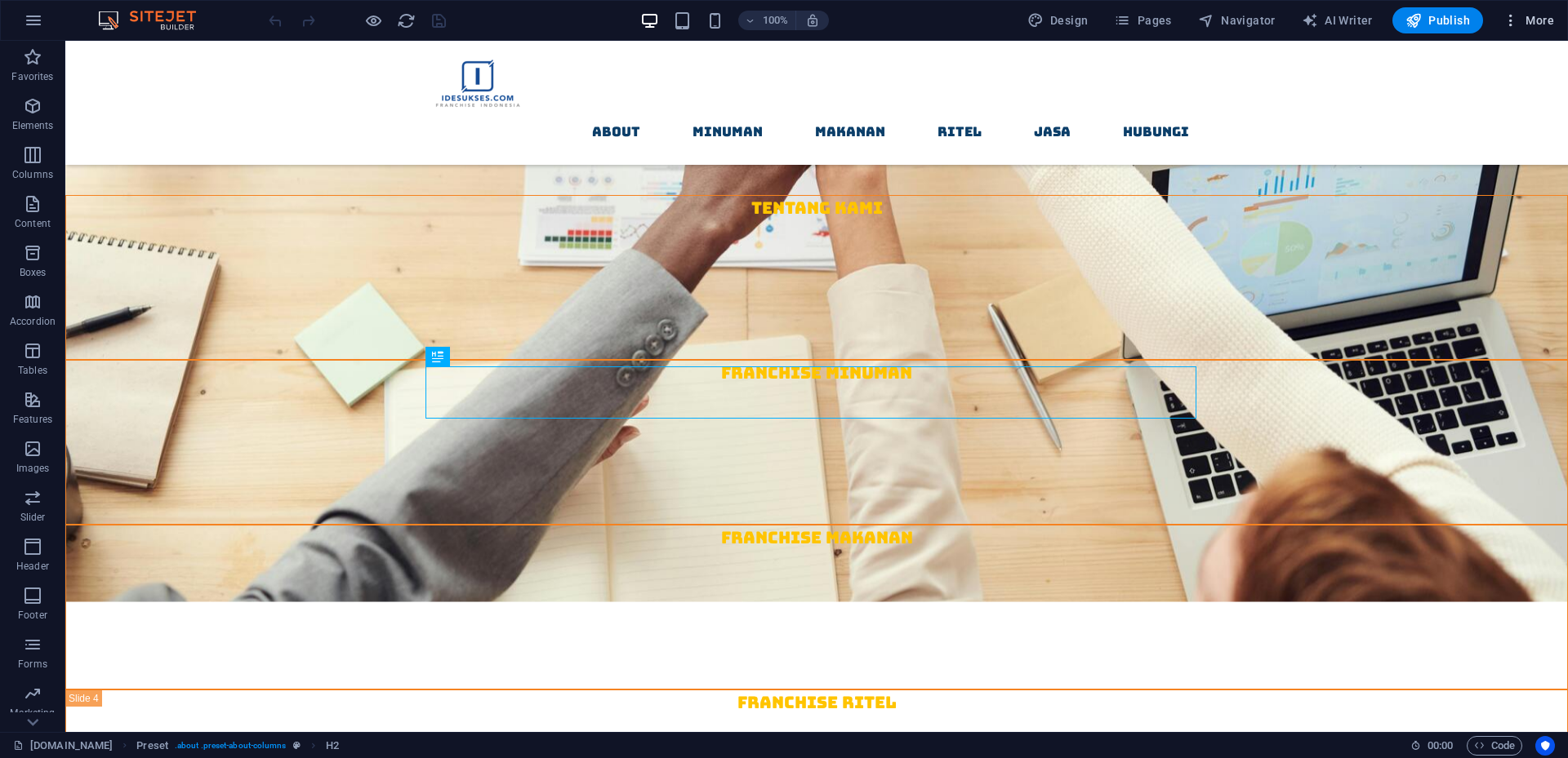
click at [1536, 16] on span "More" at bounding box center [1528, 20] width 52 height 16
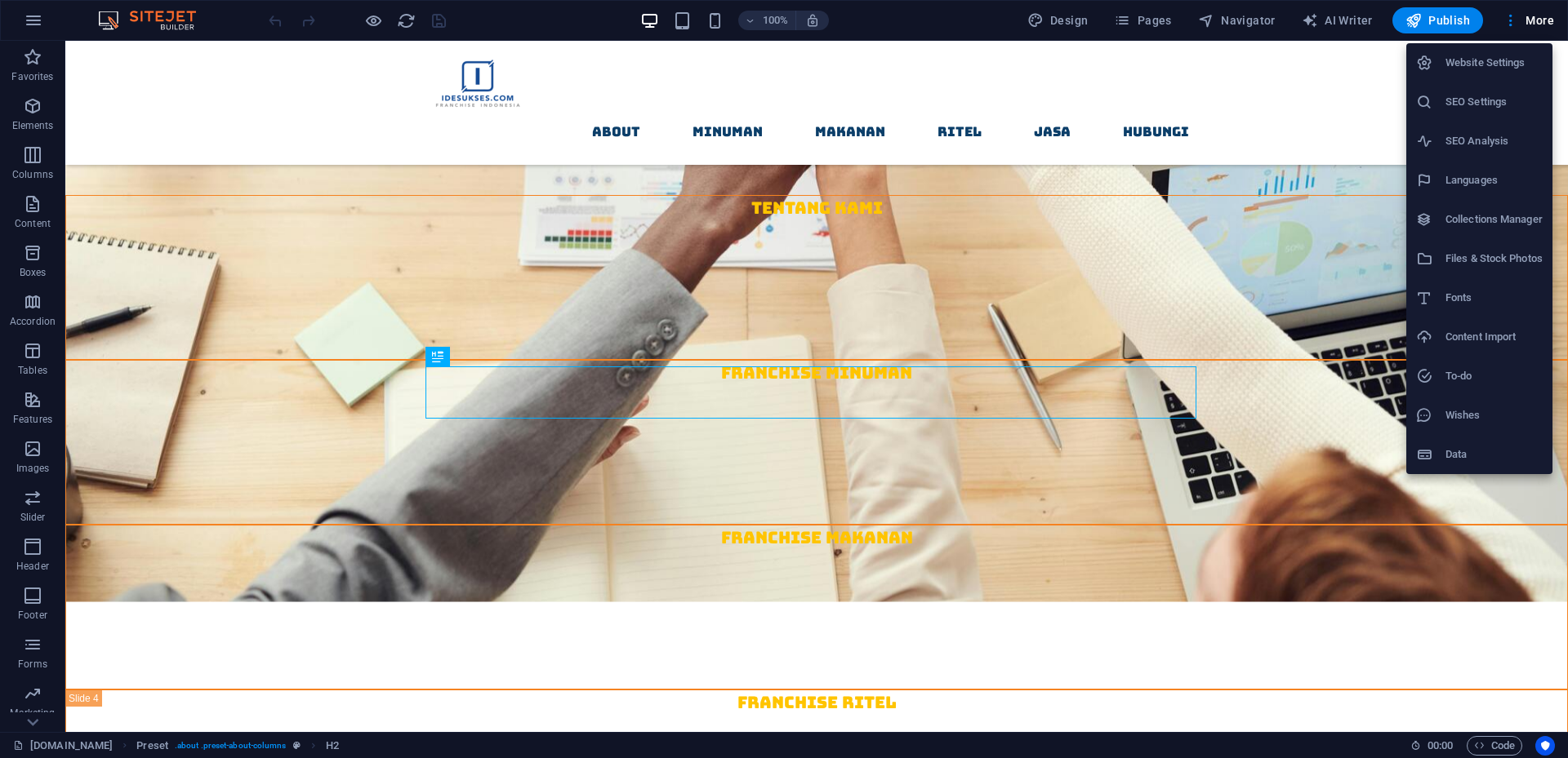
click at [1512, 98] on h6 "SEO Settings" at bounding box center [1494, 102] width 97 height 20
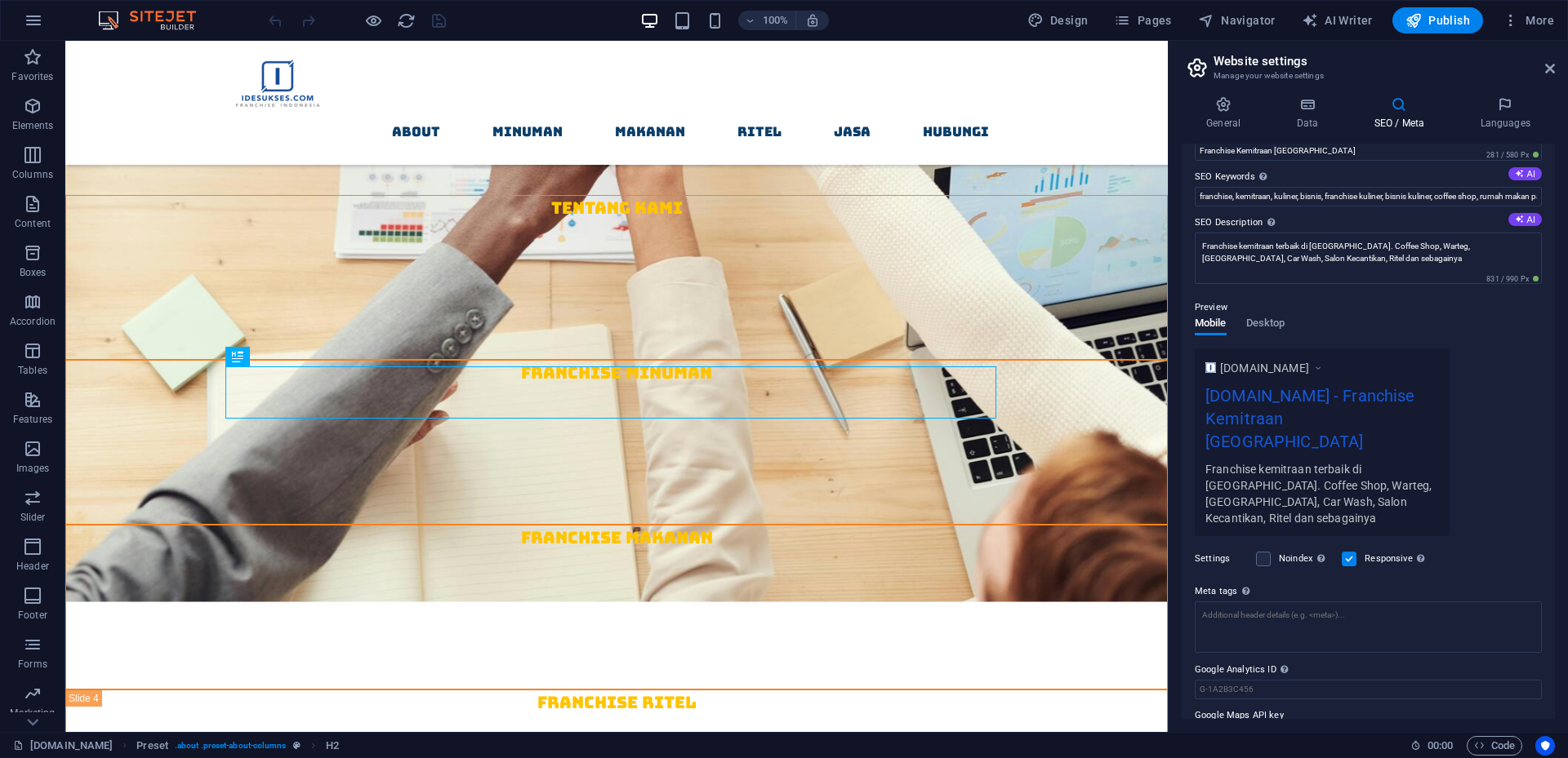
scroll to position [97, 0]
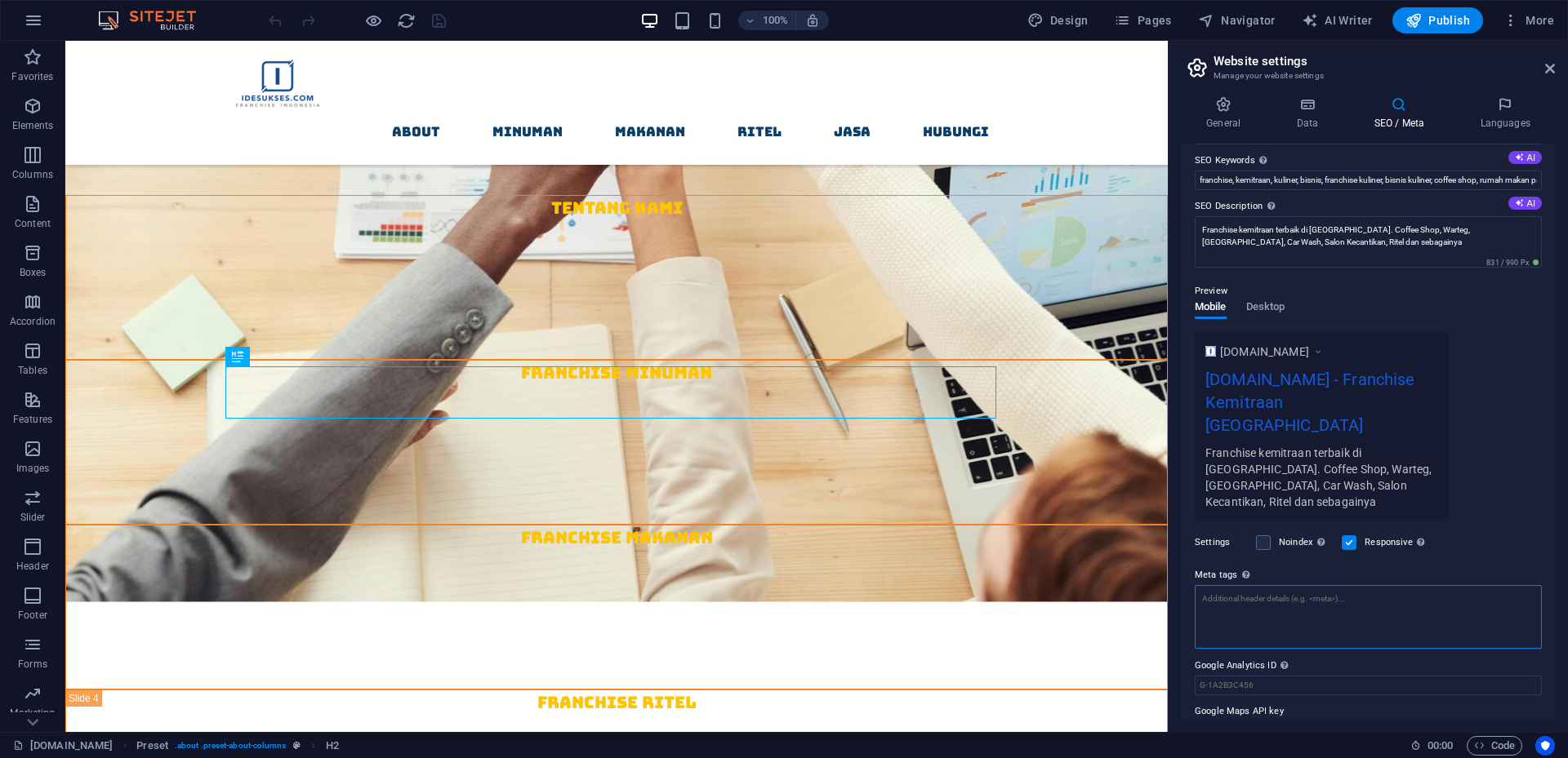
click at [1272, 585] on textarea "Meta tags Enter HTML code here that will be placed inside the tags of your webs…" at bounding box center [1368, 617] width 347 height 64
paste textarea "<!-- Google tag (gtag.js) --> <script async src="[URL][DOMAIN_NAME]"></script> …"
type textarea "<!-- Google tag (gtag.js) --> <script async="" src="[URL][DOMAIN_NAME]"></scrip…"
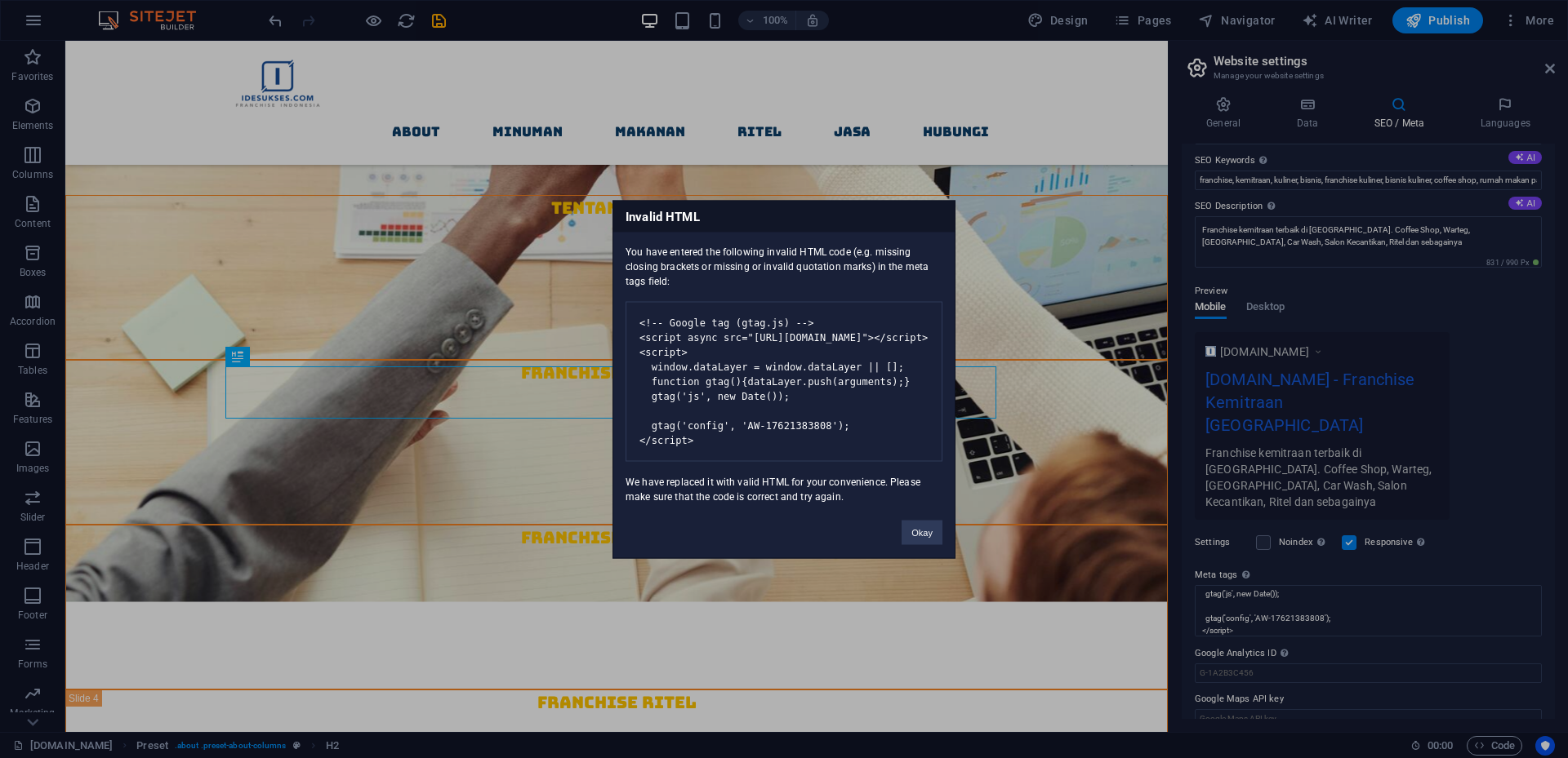
click at [1519, 496] on body "[DOMAIN_NAME] [DOMAIN_NAME] Favorites Elements Columns Content Boxes Accordion …" at bounding box center [784, 379] width 1568 height 758
click at [1070, 407] on div "Invalid HTML You have entered the following invalid HTML code (e.g. missing clo…" at bounding box center [784, 379] width 1568 height 758
click at [932, 542] on button "Okay" at bounding box center [922, 532] width 41 height 25
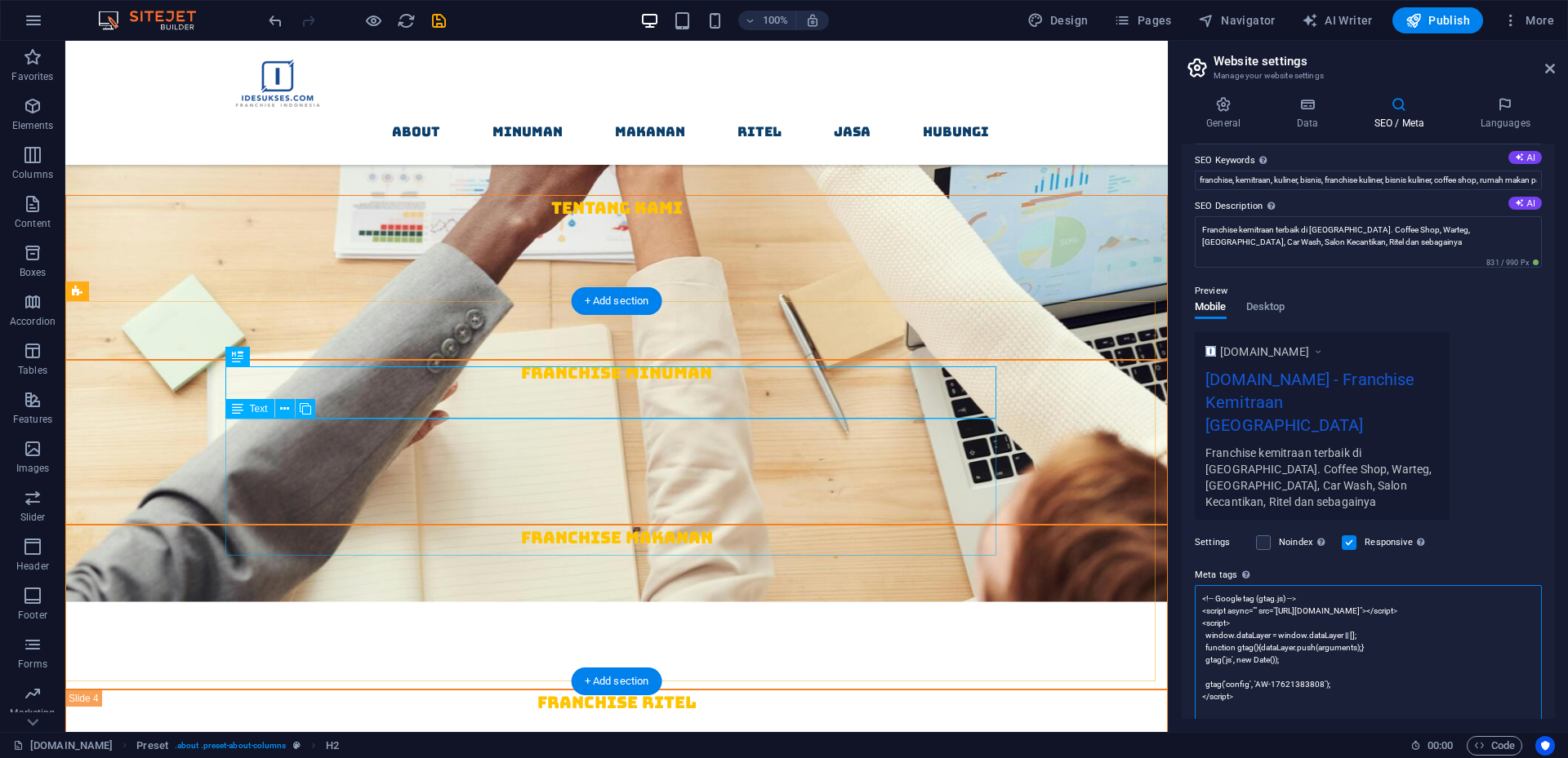
scroll to position [0, 0]
click at [1558, 66] on aside "Website settings Manage your website settings General Data SEO / Meta Languages…" at bounding box center [1367, 387] width 400 height 692
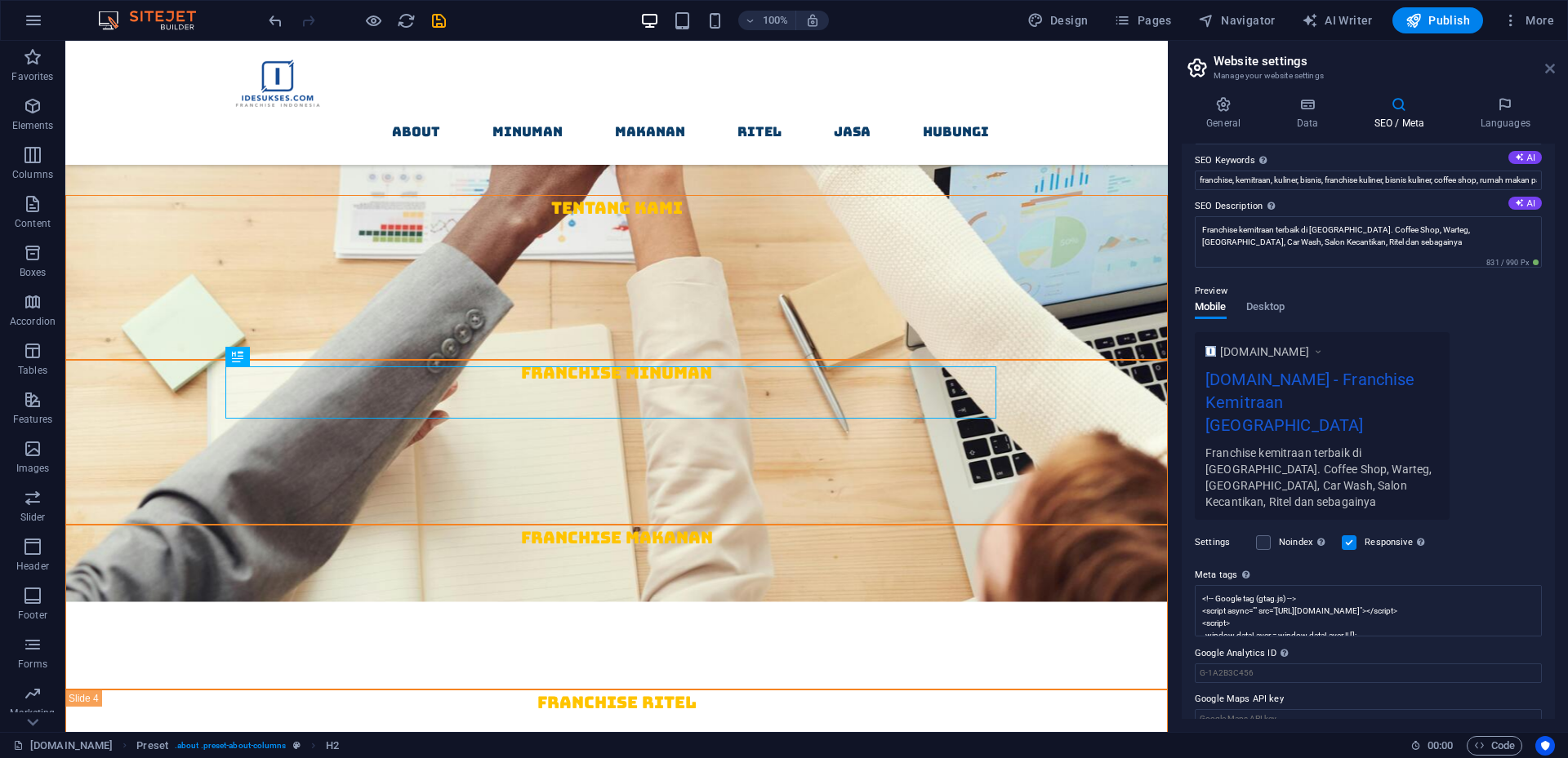
click at [1549, 65] on icon at bounding box center [1550, 69] width 10 height 13
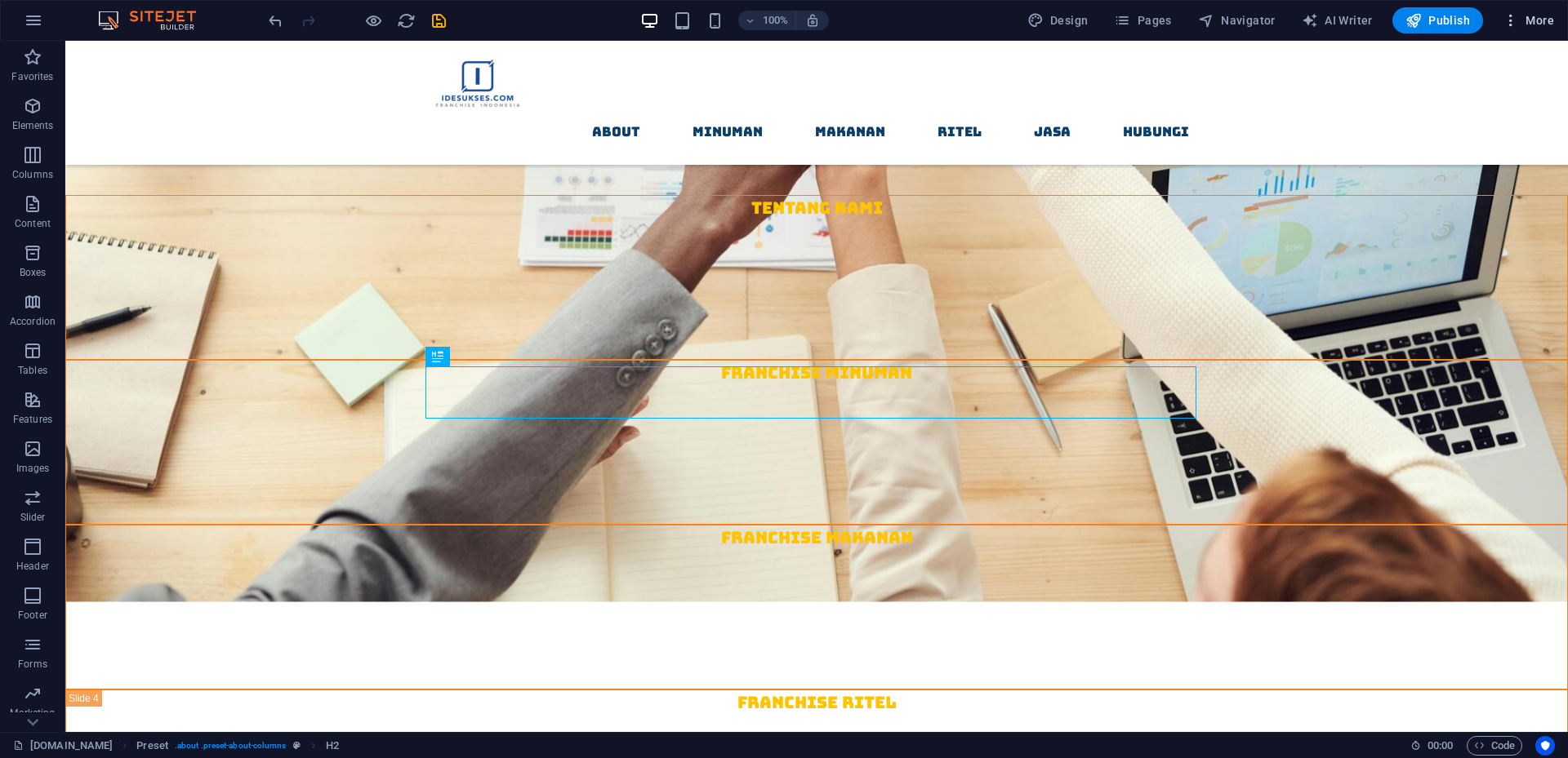
click at [1540, 15] on span "More" at bounding box center [1528, 20] width 52 height 16
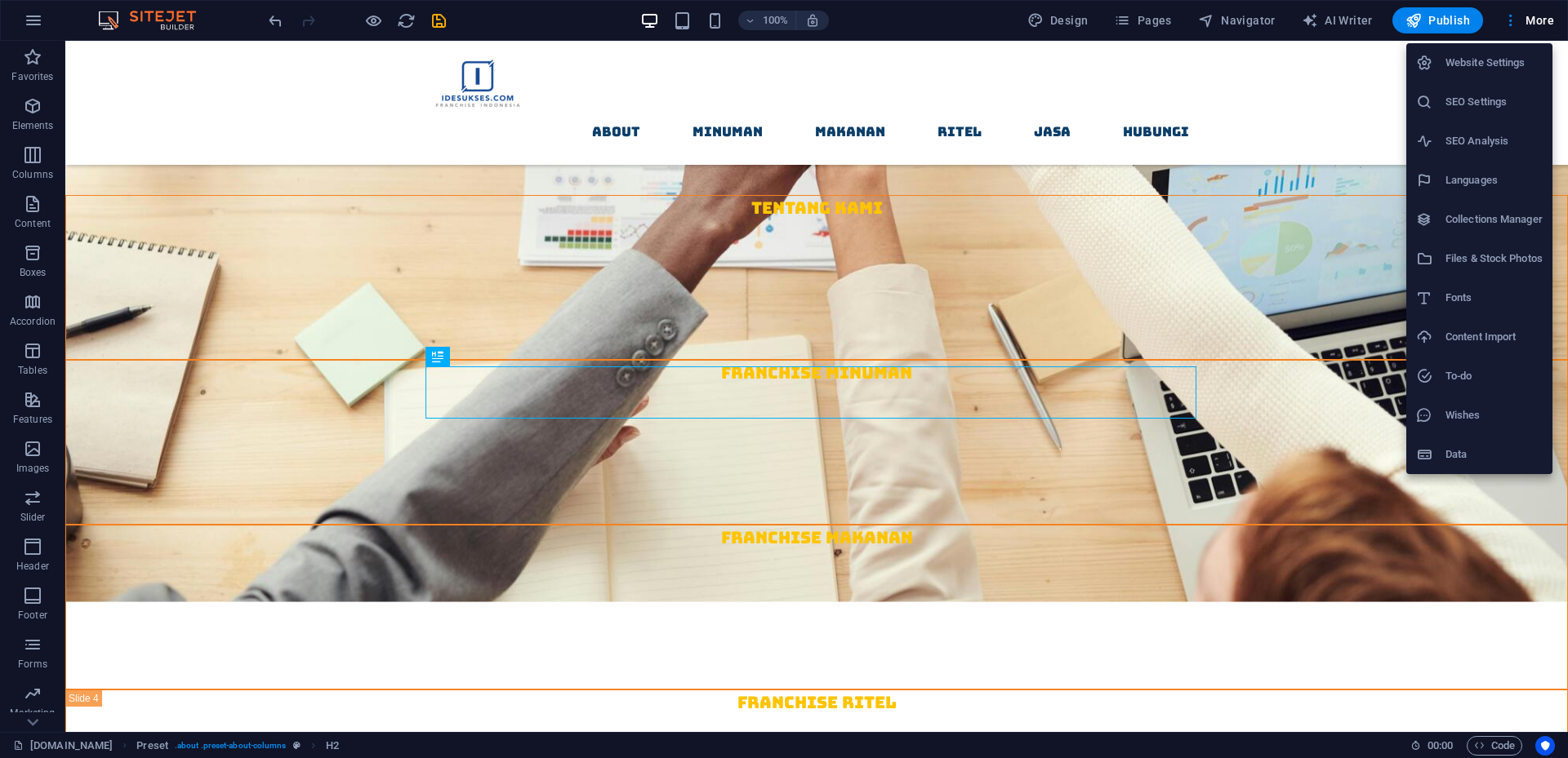
click at [1498, 101] on h6 "SEO Settings" at bounding box center [1494, 102] width 97 height 20
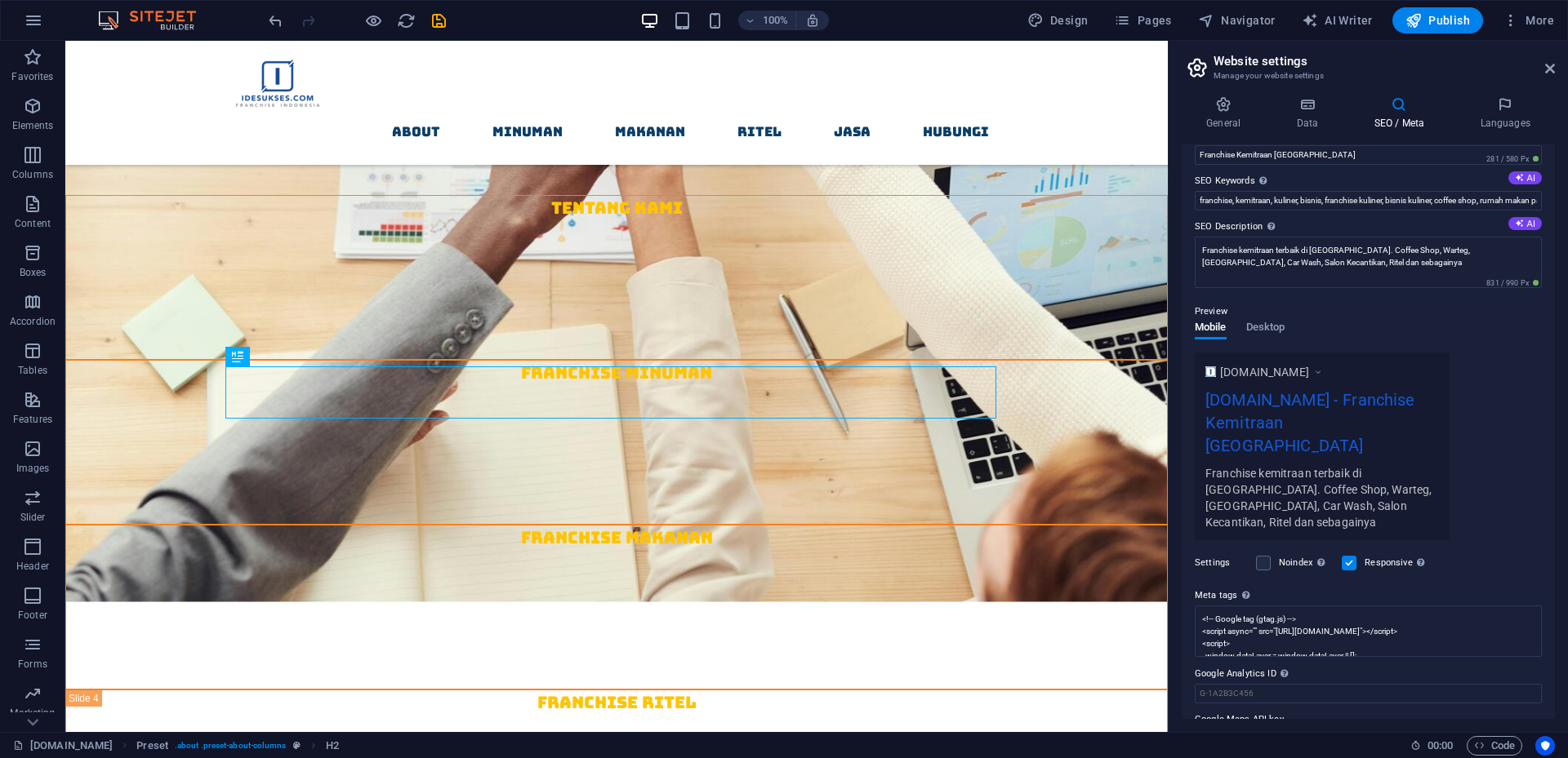
scroll to position [97, 0]
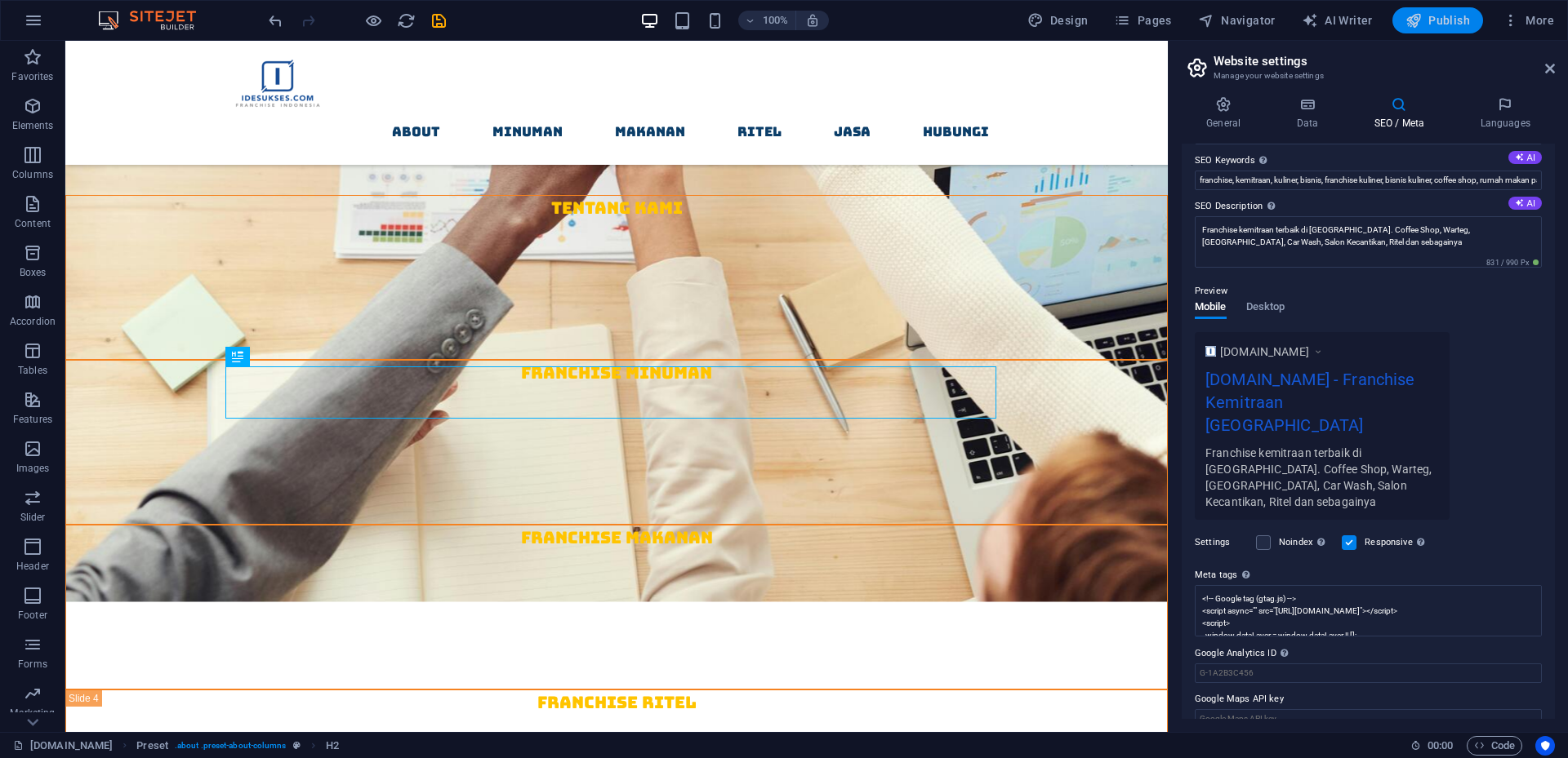
click at [1437, 17] on span "Publish" at bounding box center [1437, 20] width 65 height 16
